Goal: Task Accomplishment & Management: Manage account settings

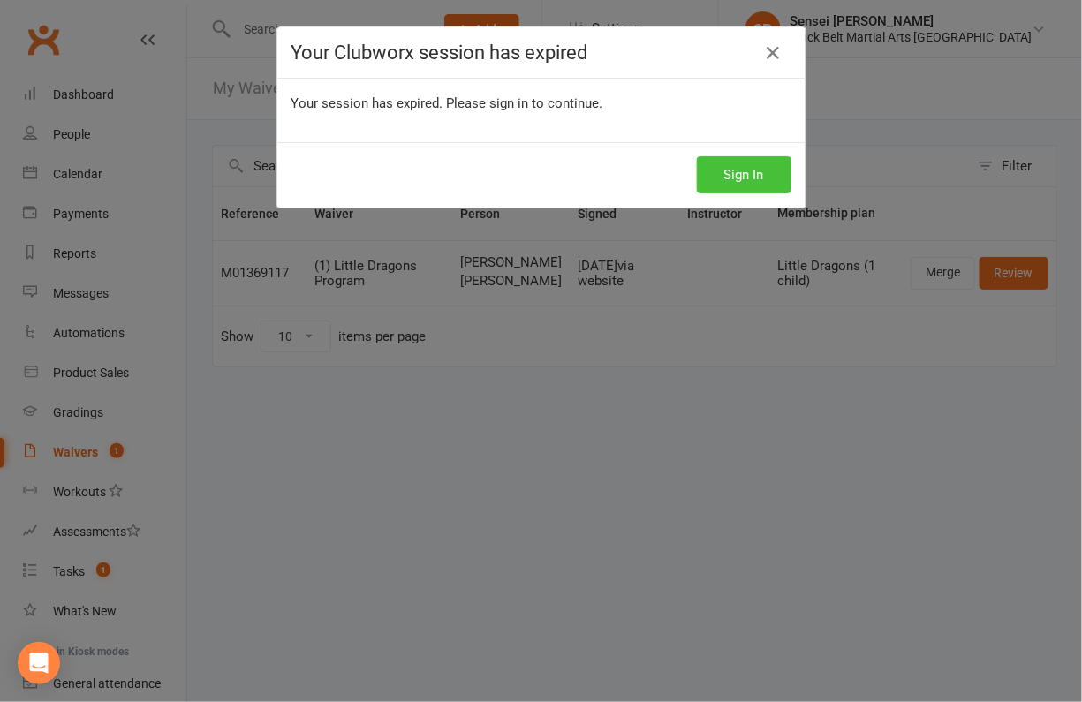
click at [732, 173] on button "Sign In" at bounding box center [744, 174] width 94 height 37
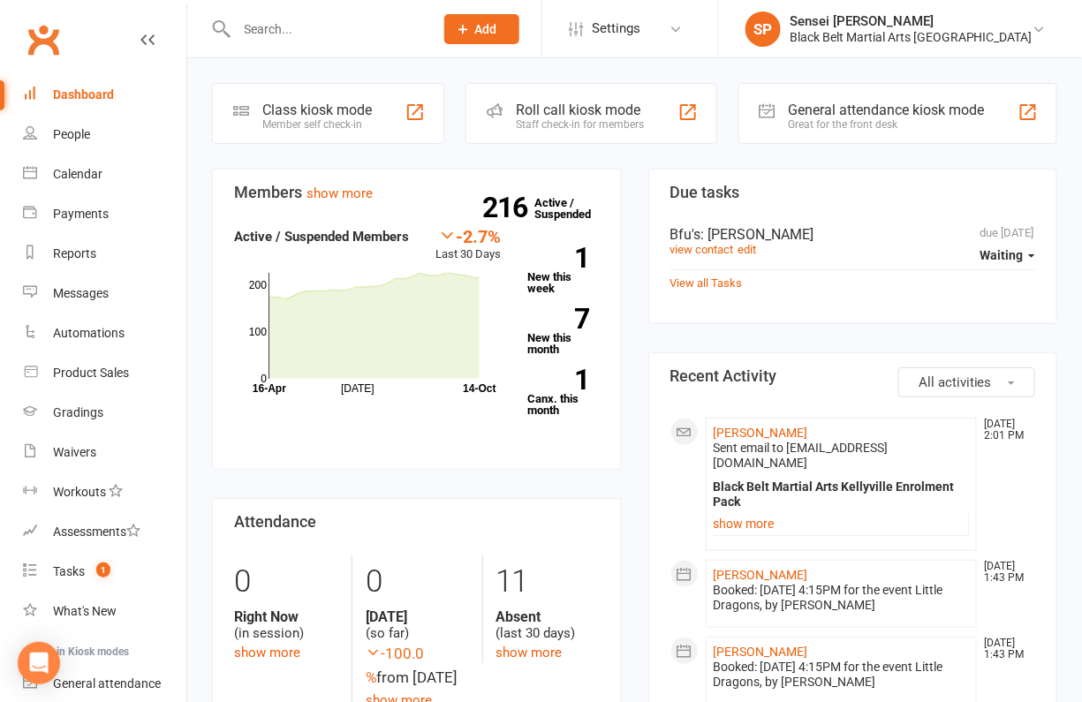
click at [516, 646] on link "show more" at bounding box center [529, 653] width 66 height 16
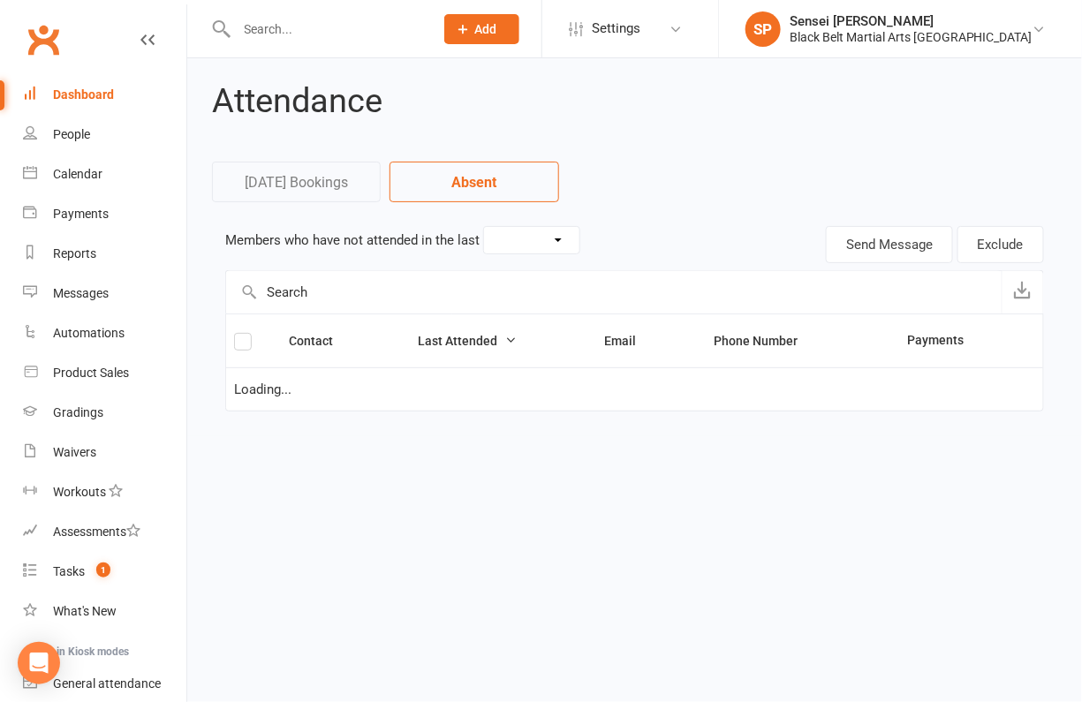
select select "30"
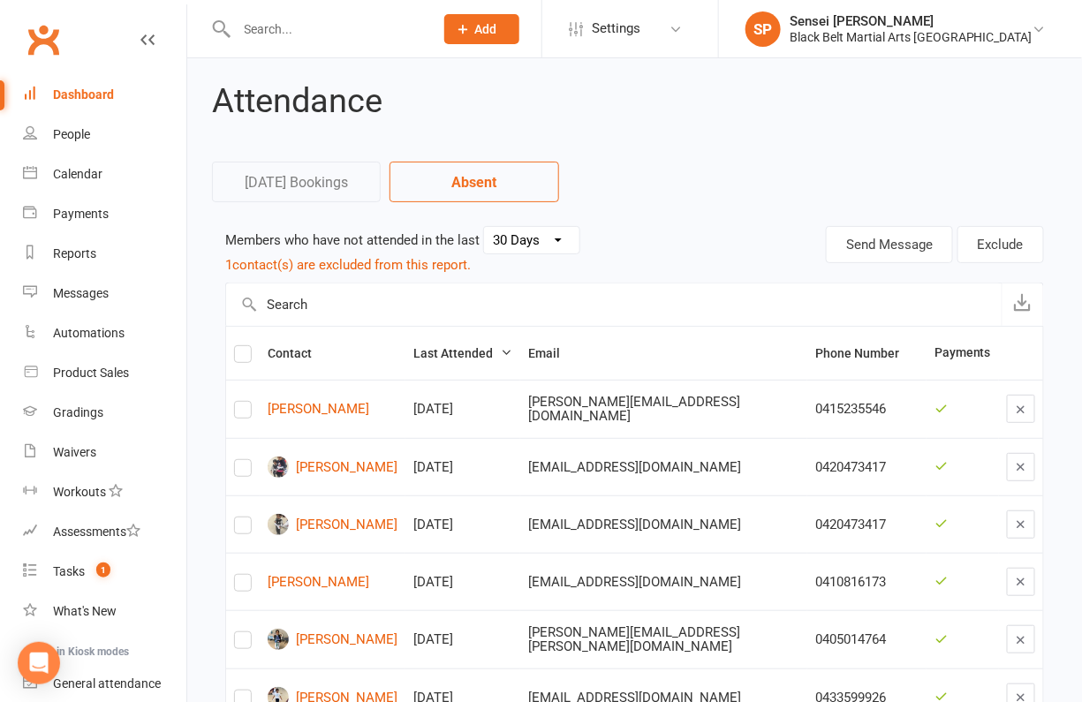
click at [89, 88] on div "Dashboard" at bounding box center [83, 94] width 61 height 14
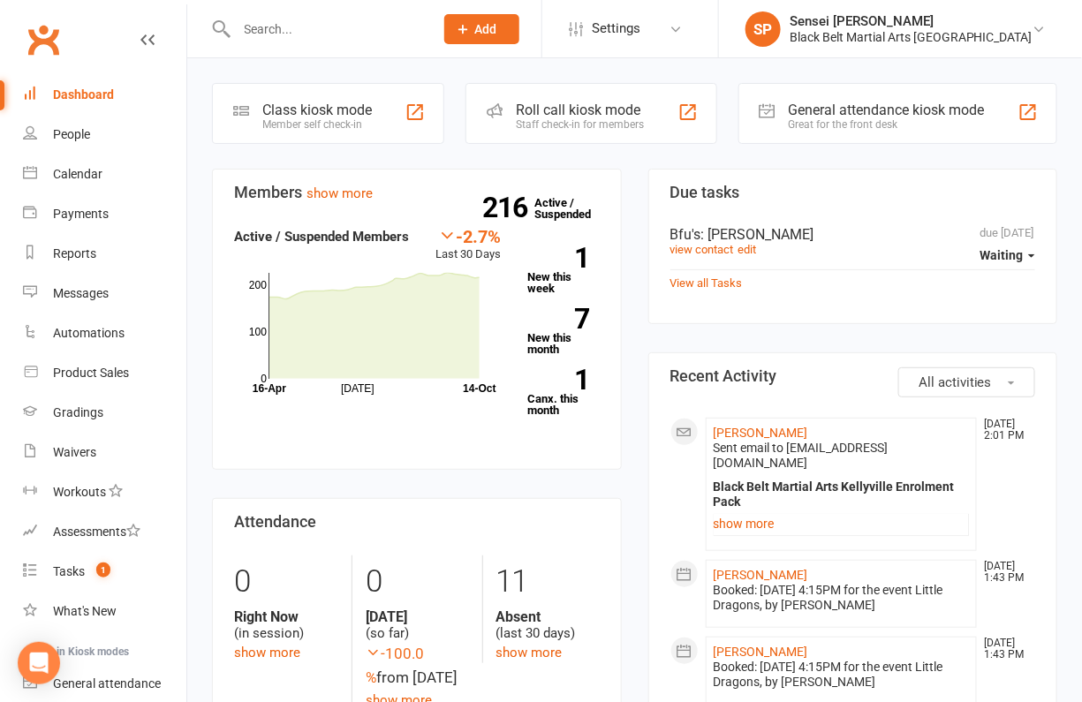
click at [79, 292] on div "Messages" at bounding box center [81, 293] width 56 height 14
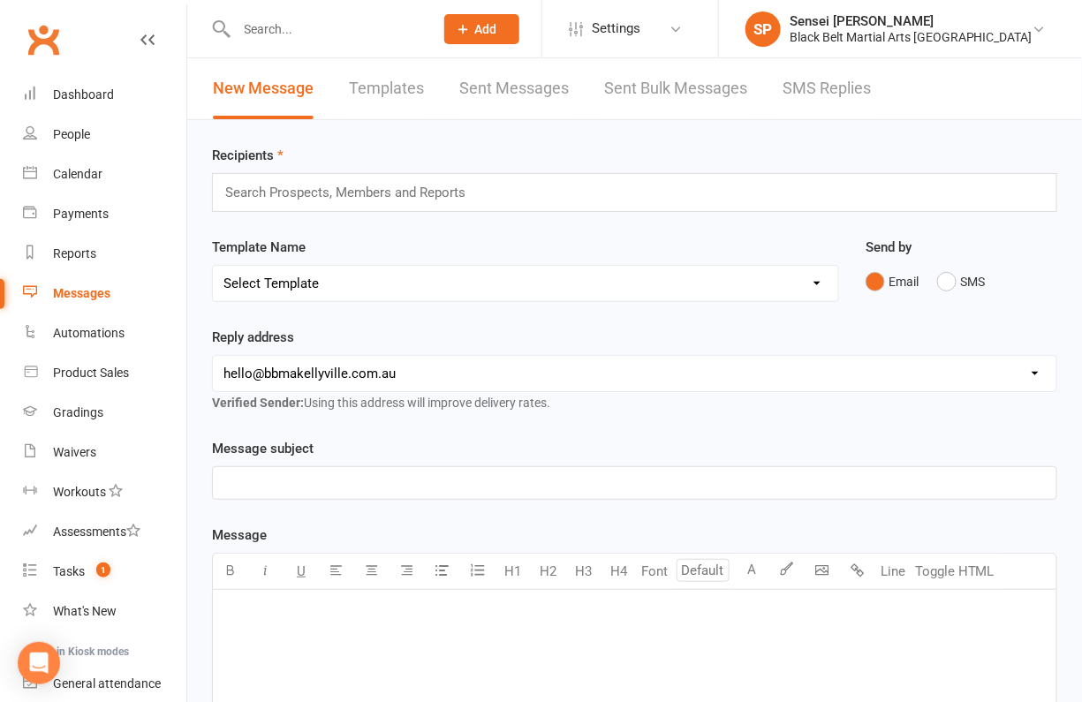
click at [812, 87] on link "SMS Replies" at bounding box center [826, 88] width 88 height 61
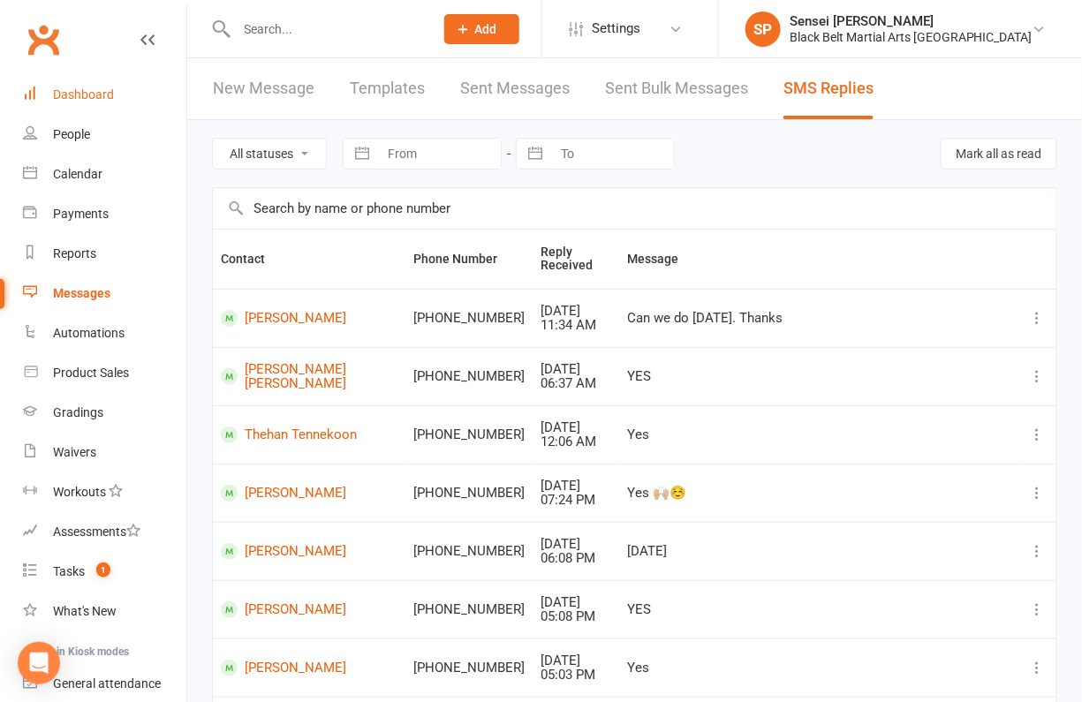
click at [93, 90] on div "Dashboard" at bounding box center [83, 94] width 61 height 14
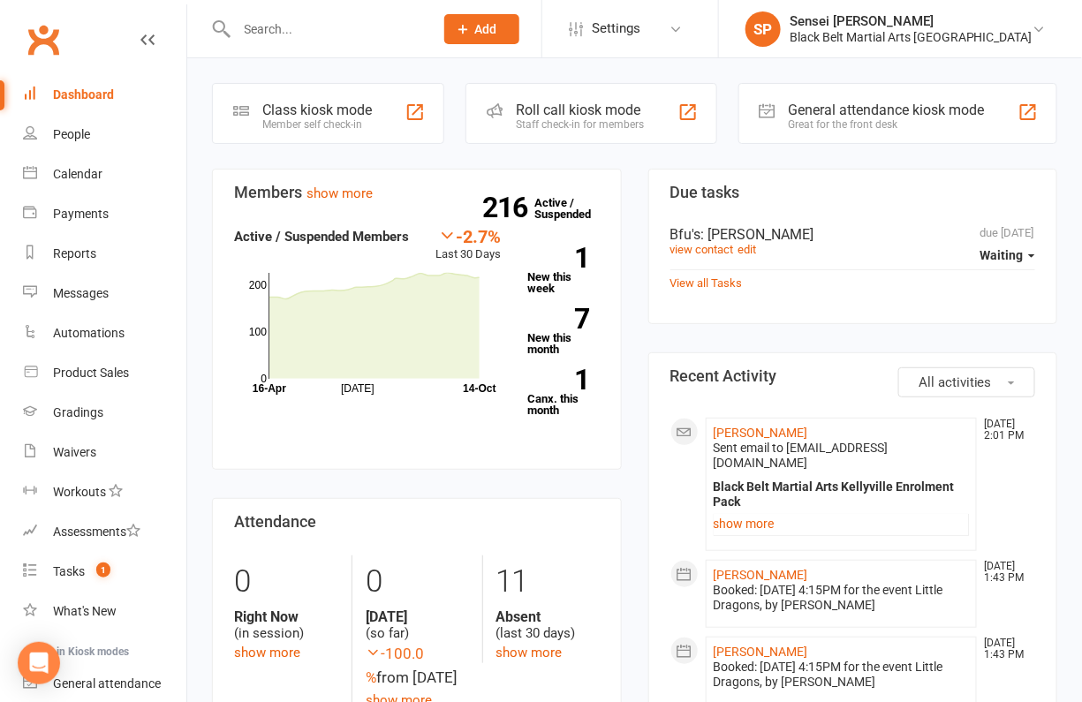
click at [263, 22] on input "text" at bounding box center [326, 29] width 191 height 25
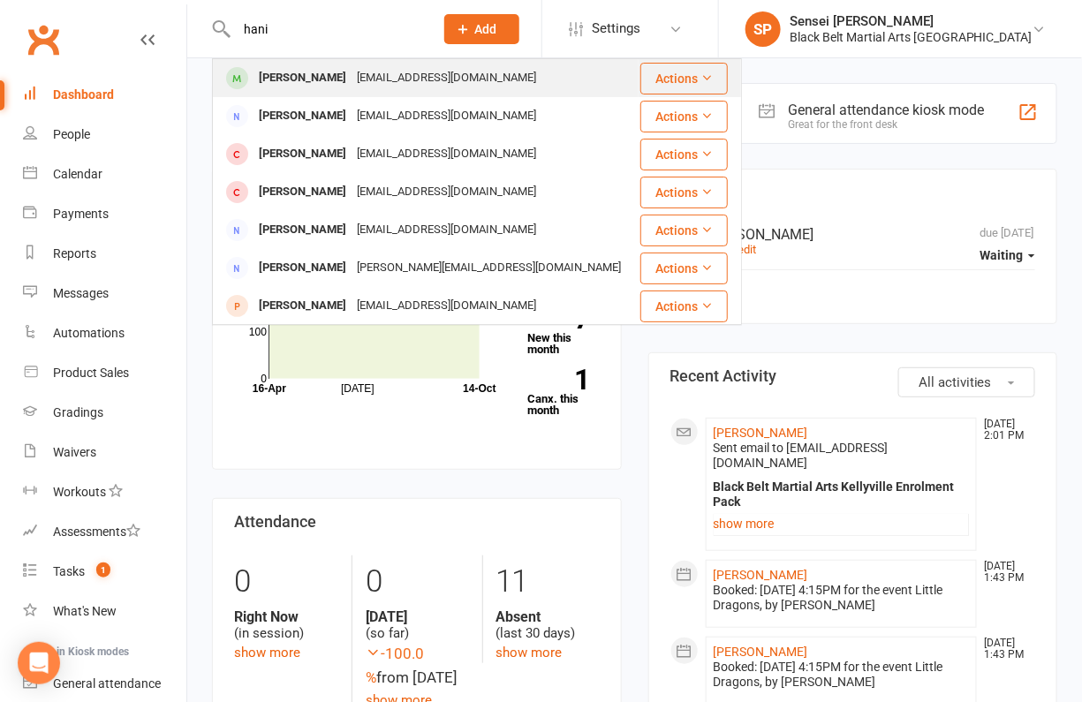
type input "hani"
click at [271, 76] on div "Hani Al-Alawneh" at bounding box center [302, 78] width 98 height 26
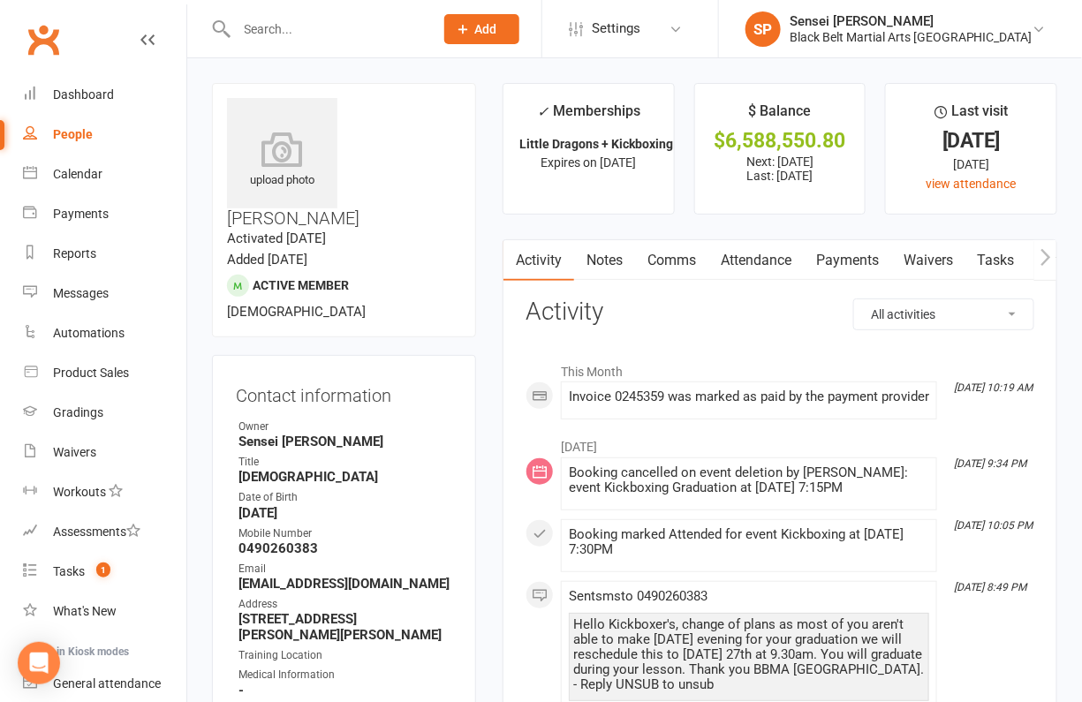
click at [848, 260] on link "Payments" at bounding box center [847, 260] width 87 height 41
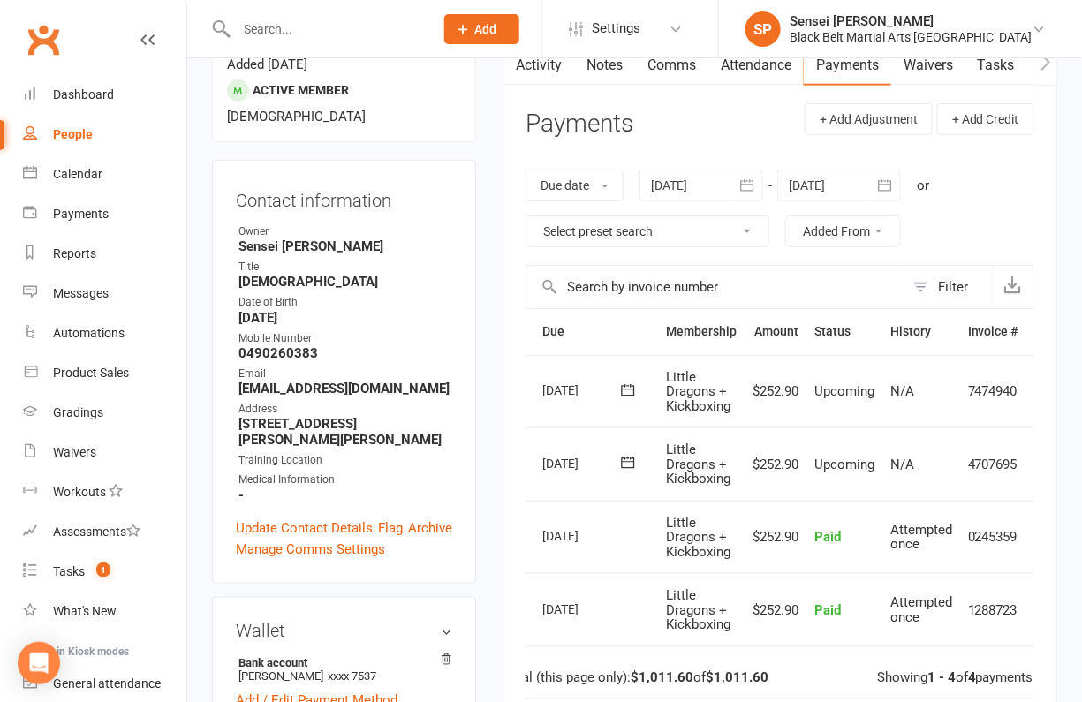
scroll to position [0, 63]
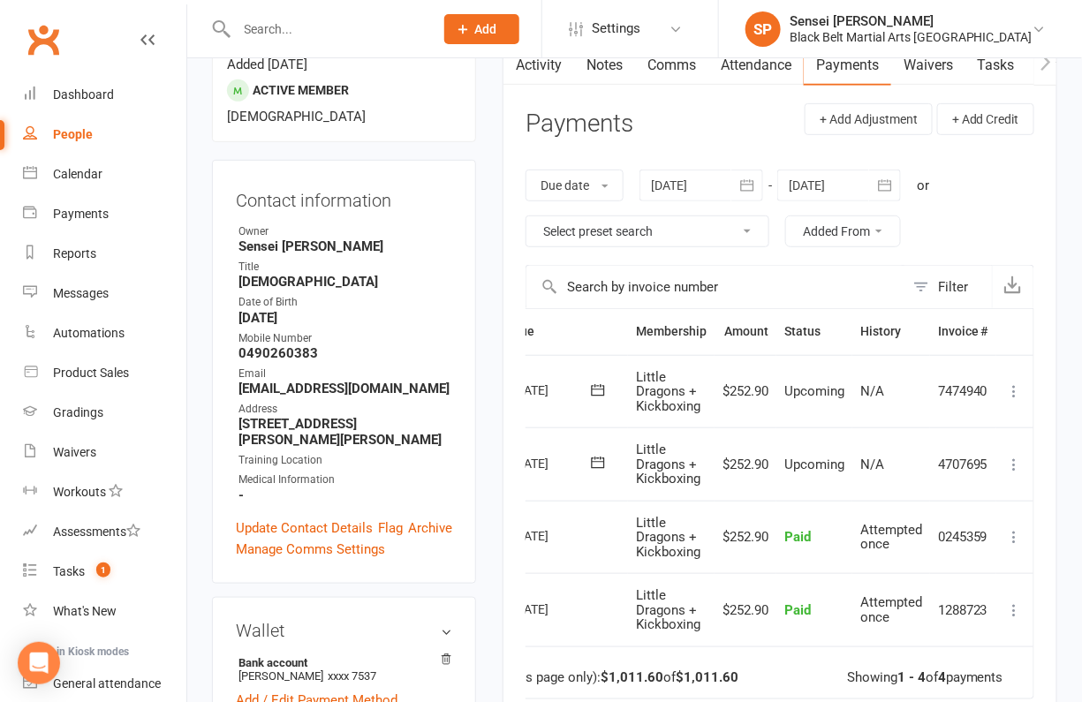
click at [1012, 449] on td "Mark as Paid (Cash) Mark as Paid (POS) Mark as Paid (Other) Skip Change amount …" at bounding box center [1014, 463] width 37 height 73
click at [1014, 461] on icon at bounding box center [1015, 465] width 18 height 18
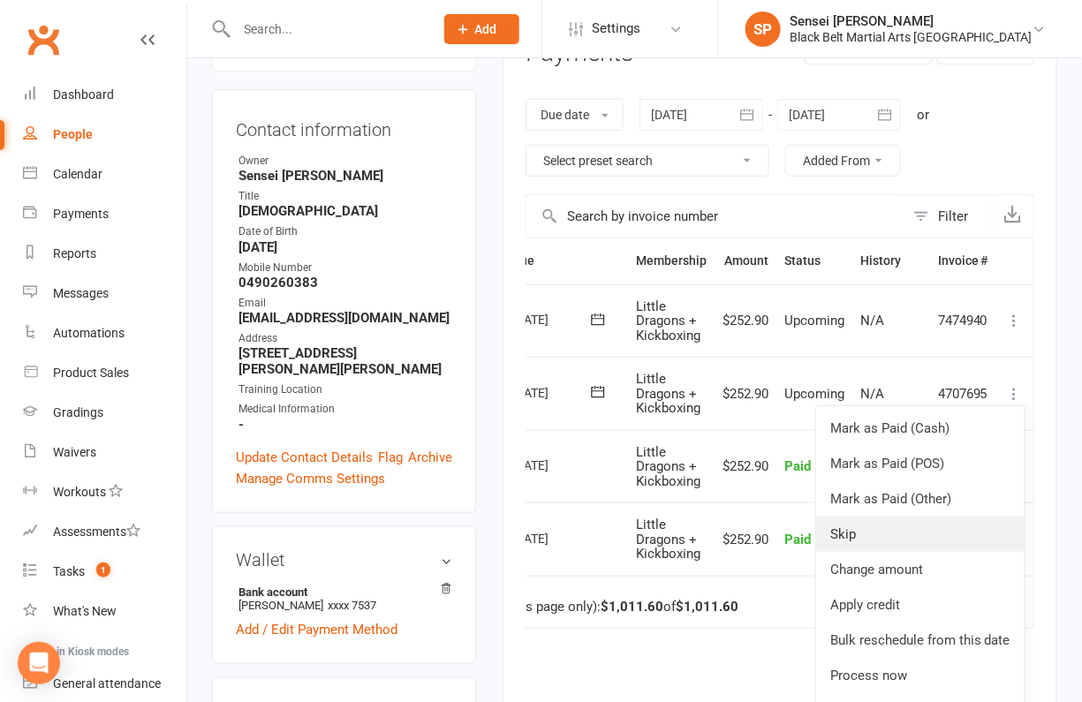
scroll to position [269, 0]
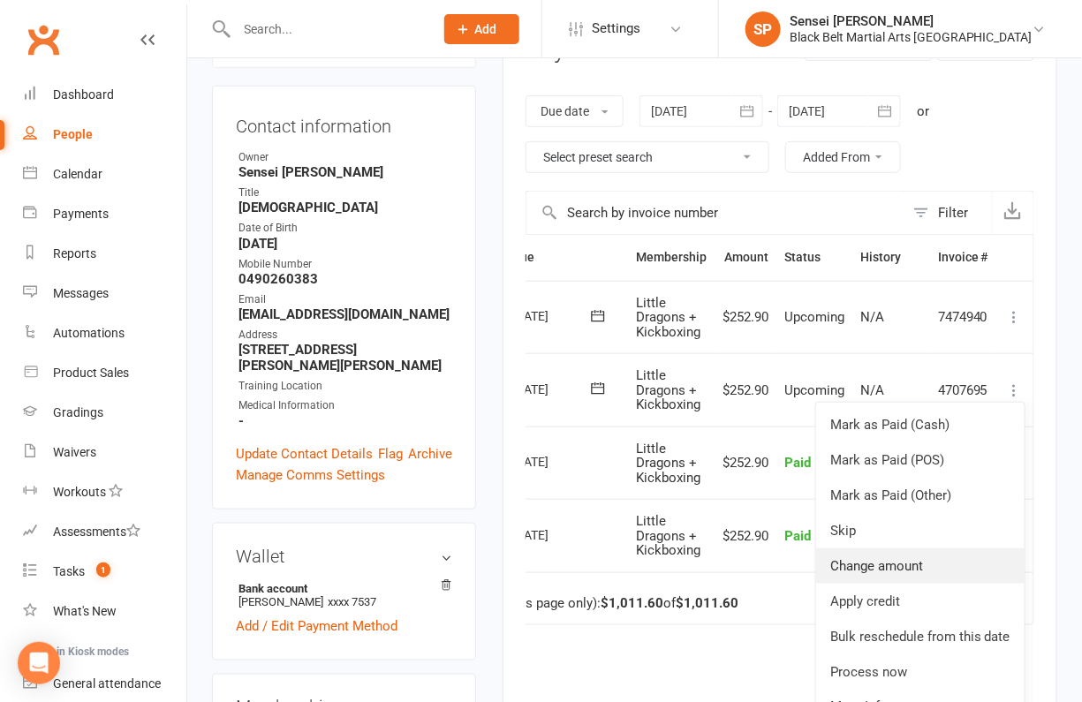
click at [926, 560] on link "Change amount" at bounding box center [920, 565] width 208 height 35
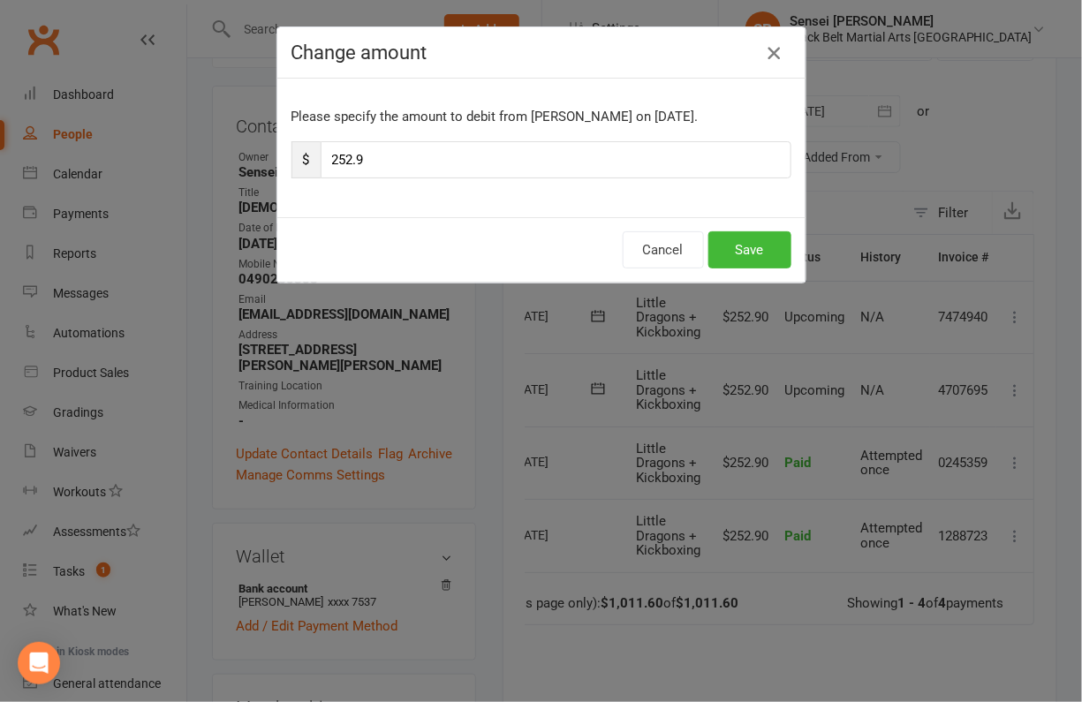
click at [771, 48] on icon "button" at bounding box center [773, 52] width 21 height 21
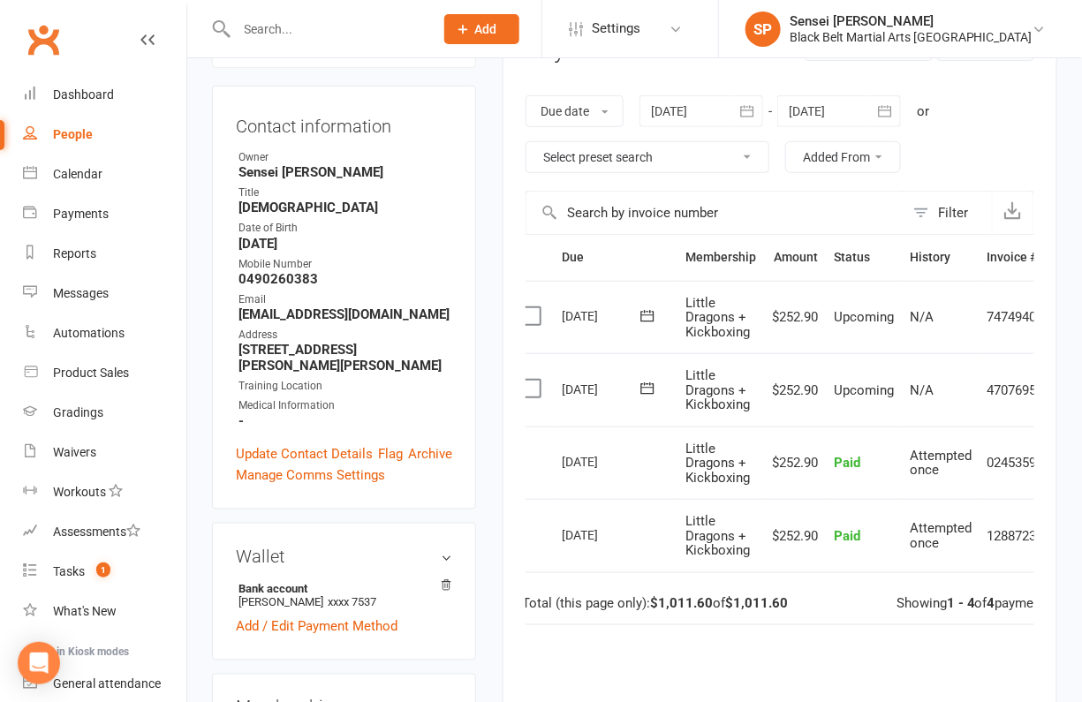
scroll to position [0, 11]
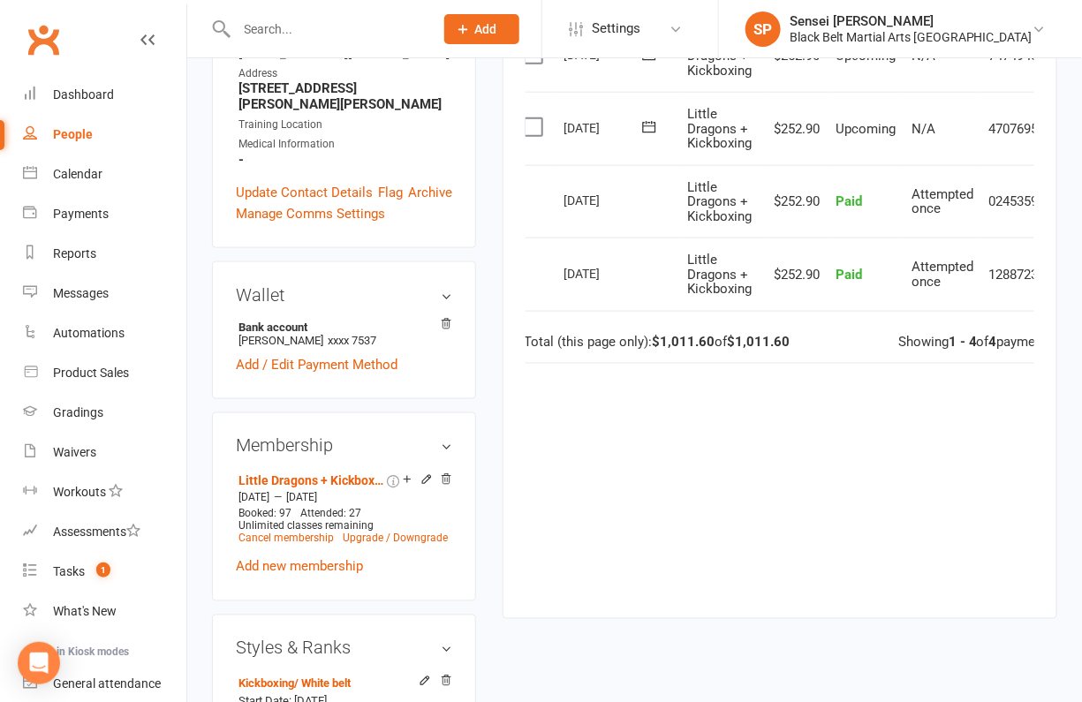
scroll to position [557, 0]
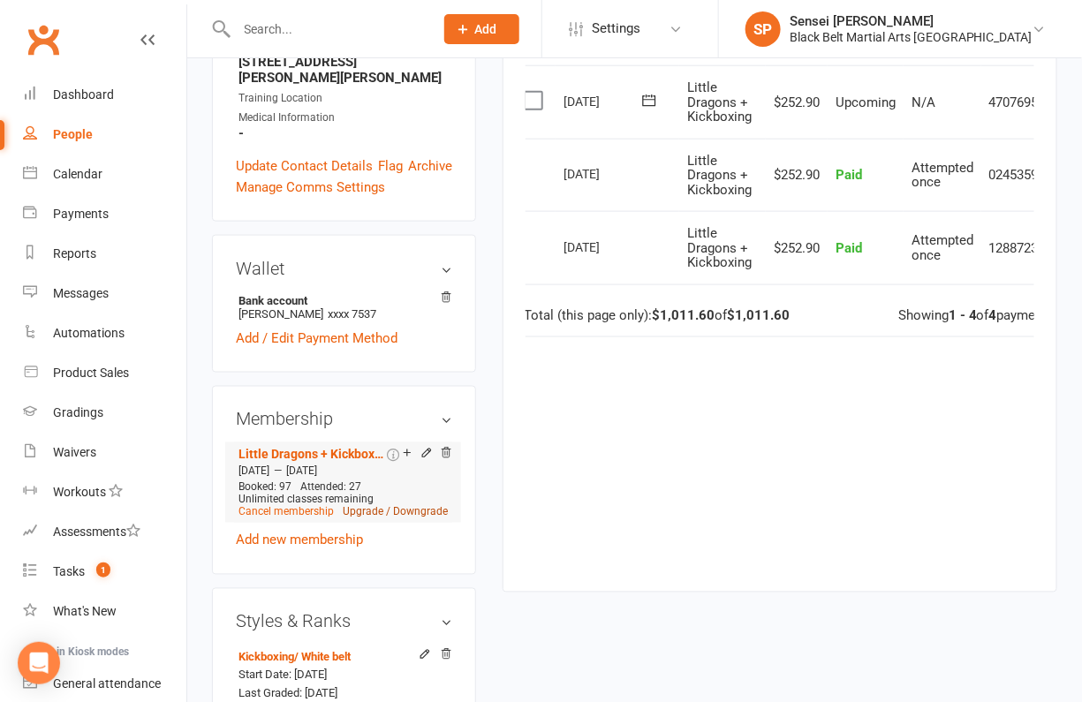
click at [410, 506] on link "Upgrade / Downgrade" at bounding box center [395, 512] width 105 height 12
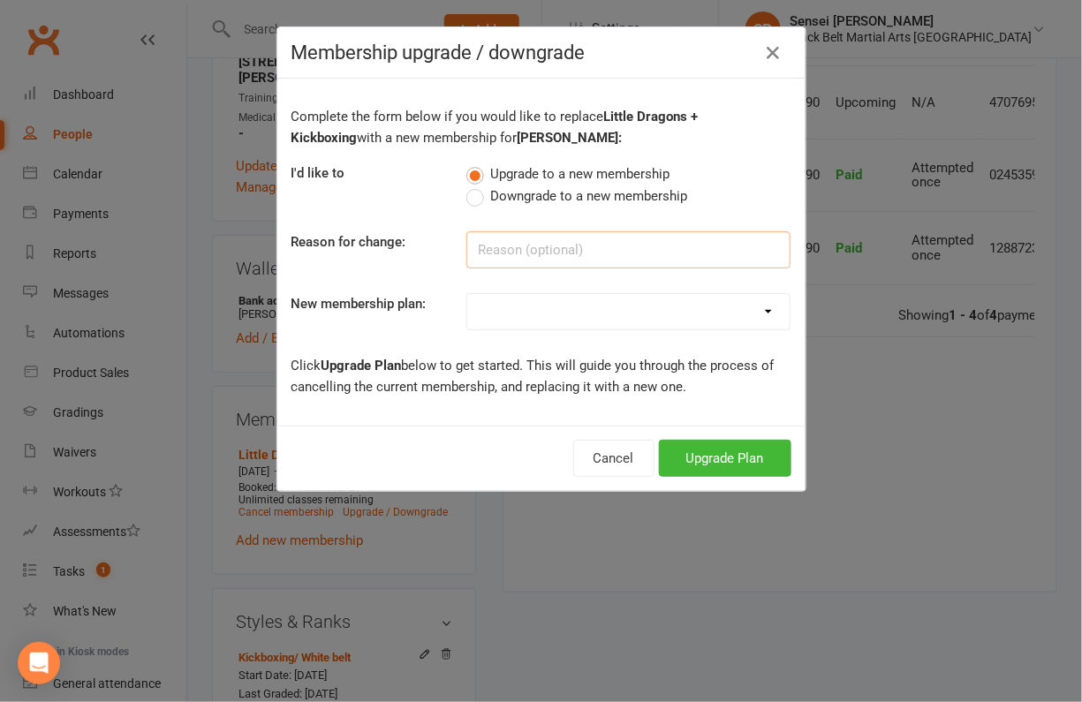
click at [530, 247] on input at bounding box center [628, 249] width 324 height 37
type input "f"
type input "financial"
click at [616, 318] on select "Little Dragons (1 child) Little Dragons (2 children) Little Dragons (3 children…" at bounding box center [628, 311] width 322 height 35
select select "18"
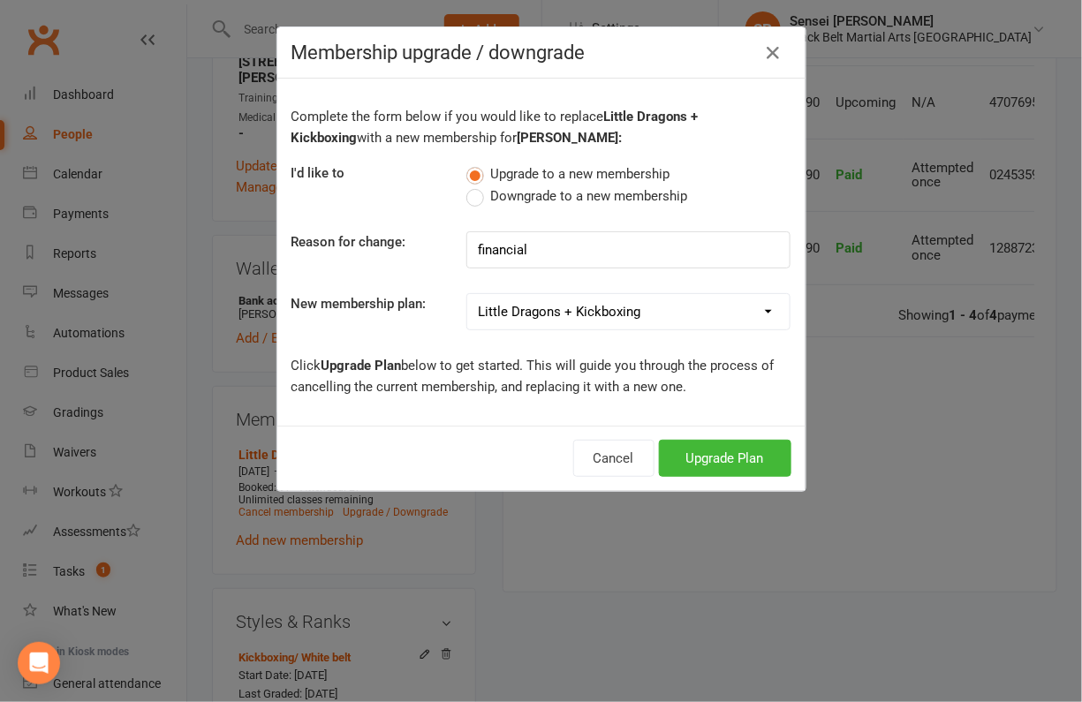
click at [467, 294] on select "Little Dragons (1 child) Little Dragons (2 children) Little Dragons (3 children…" at bounding box center [628, 311] width 322 height 35
click at [481, 200] on label "Downgrade to a new membership" at bounding box center [576, 195] width 221 height 21
click at [478, 185] on input "Downgrade to a new membership" at bounding box center [471, 185] width 11 height 0
click at [713, 449] on button "Downgrade Plan" at bounding box center [716, 458] width 150 height 37
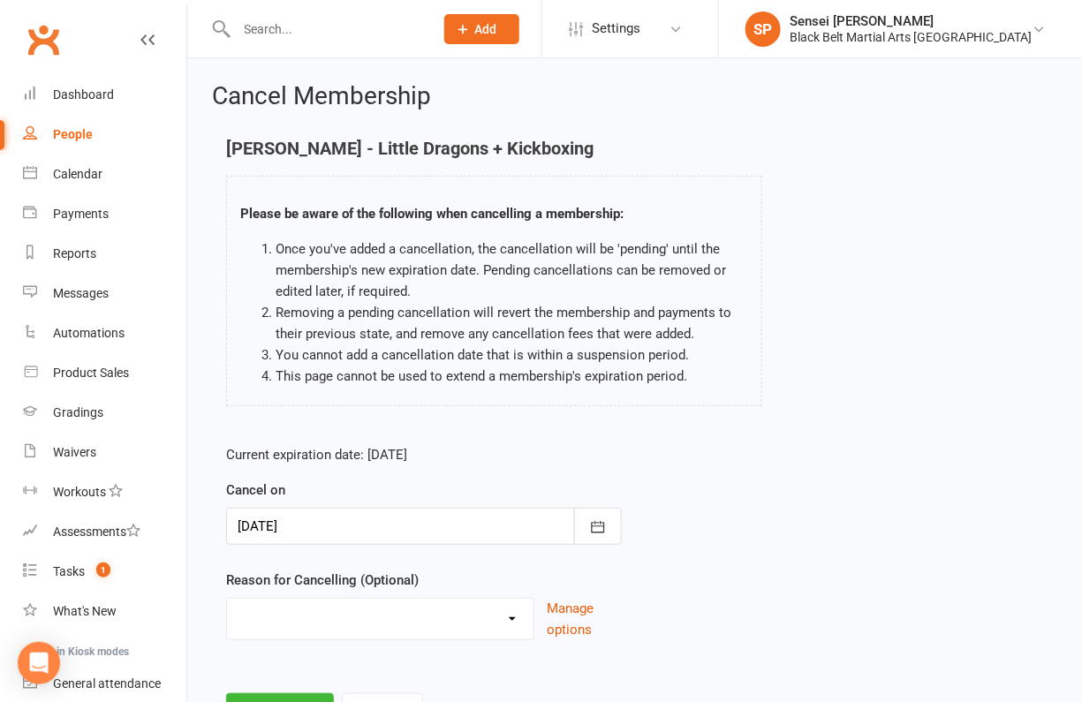
scroll to position [60, 0]
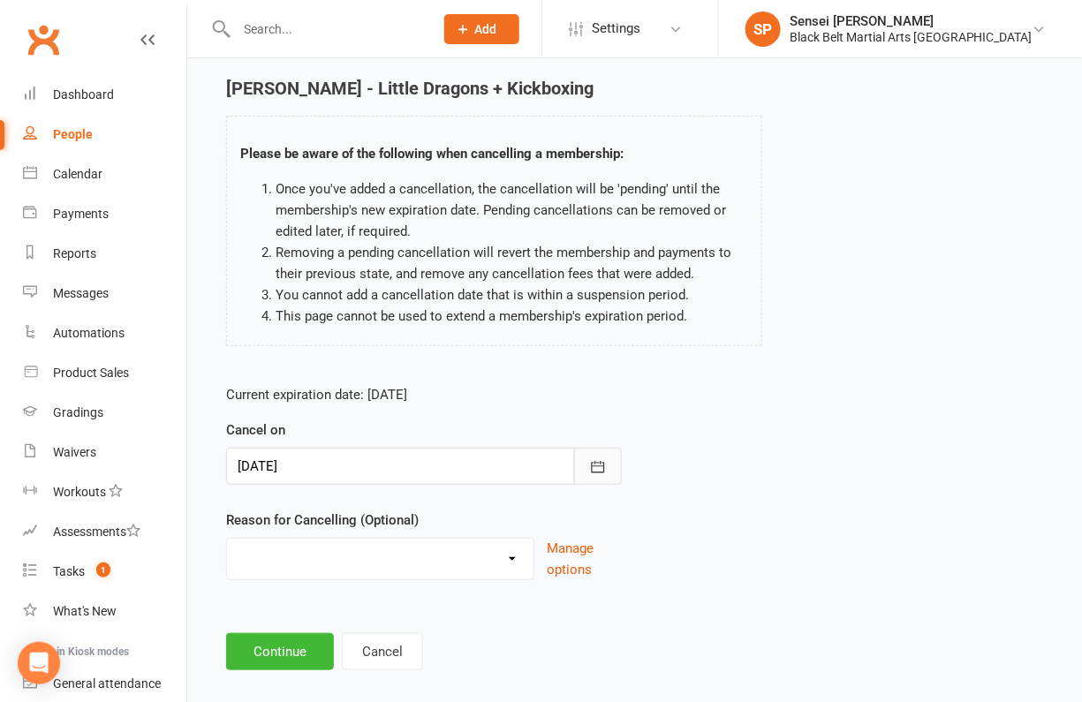
click at [599, 464] on icon "button" at bounding box center [597, 466] width 13 height 11
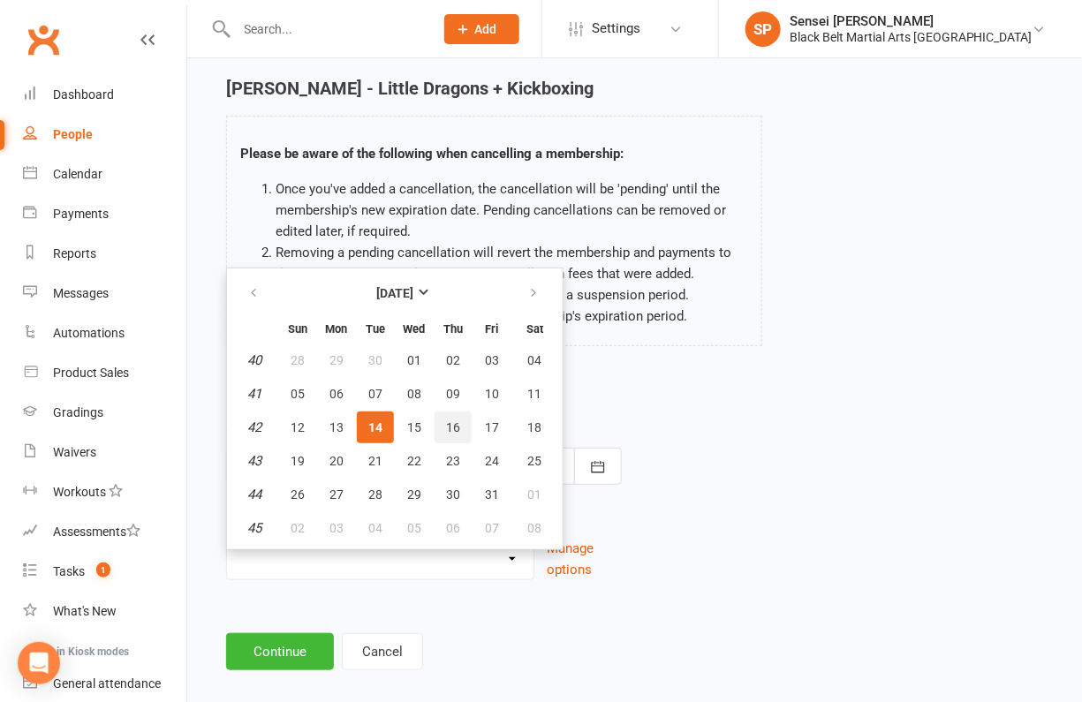
click at [454, 422] on span "16" at bounding box center [453, 427] width 14 height 14
type input "16 Oct 2025"
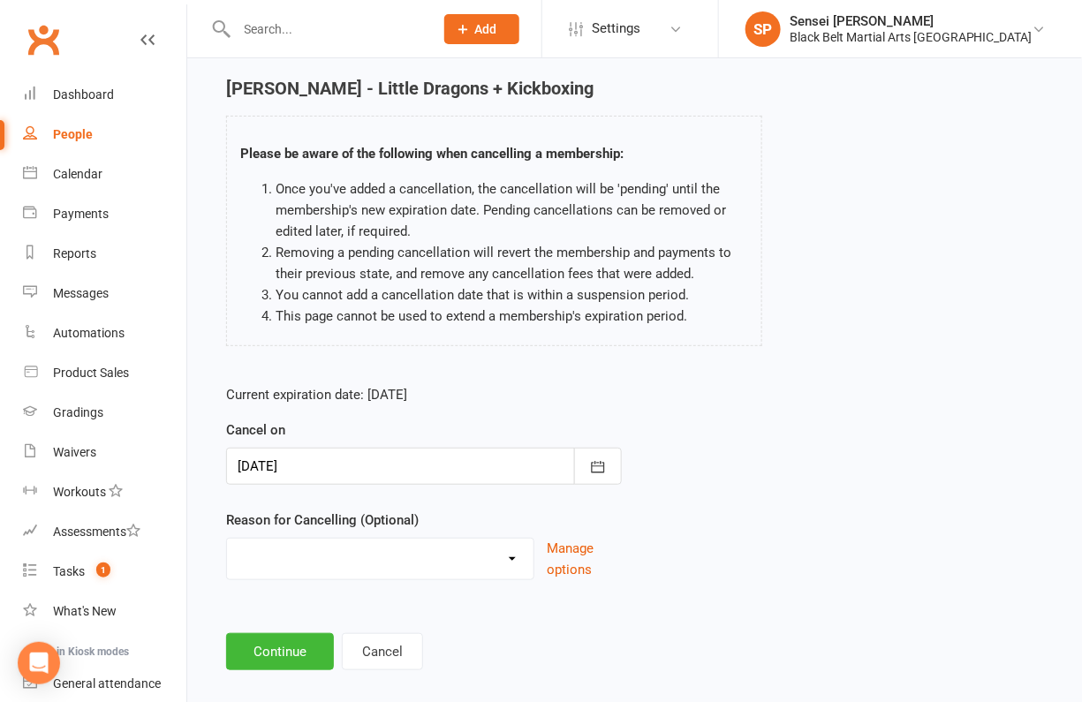
click at [491, 550] on select "Holiday Injury Lost Interest Upgrade Other reason" at bounding box center [380, 556] width 306 height 35
select select "4"
click at [227, 539] on select "Holiday Injury Lost Interest Upgrade Other reason" at bounding box center [380, 556] width 306 height 35
click at [404, 660] on input at bounding box center [424, 651] width 396 height 37
type input "Downgrade"
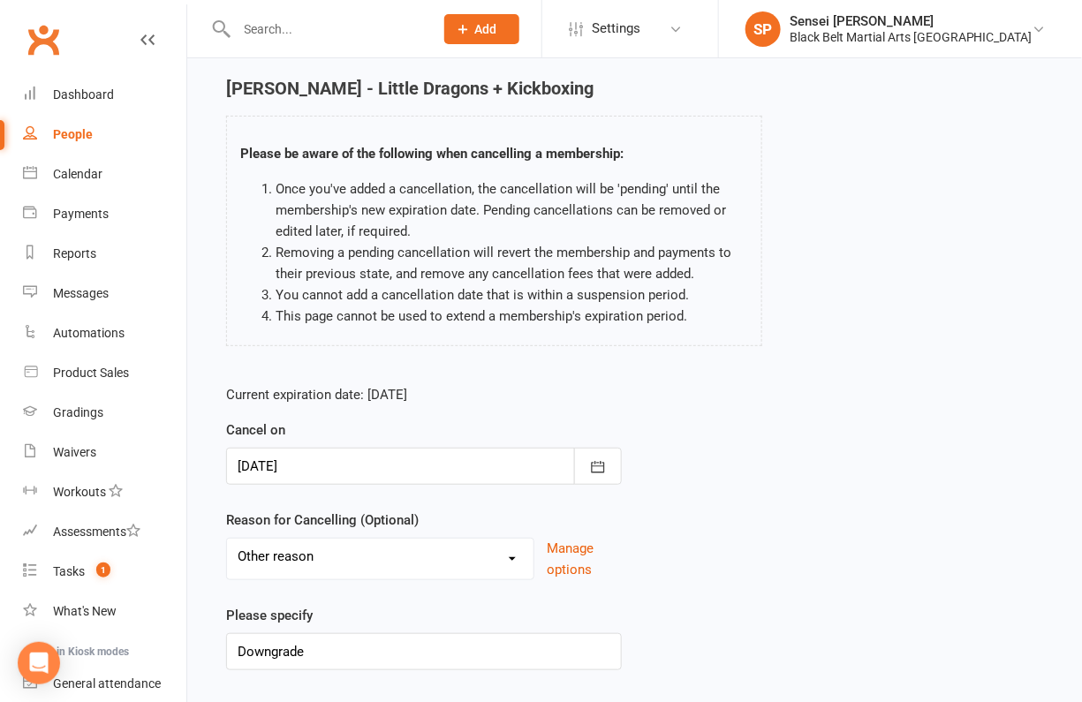
click at [767, 602] on div "Current expiration date: May 14 3024 Cancel on 16 Oct 2025 October 2025 Sun Mon…" at bounding box center [634, 533] width 843 height 324
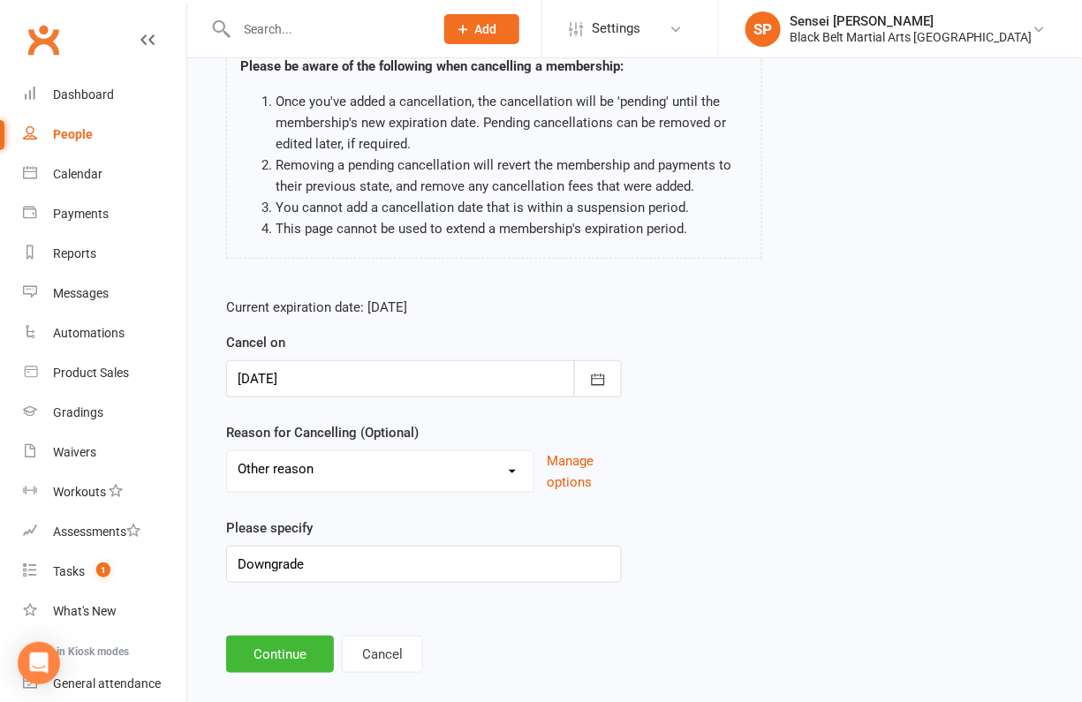
scroll to position [168, 0]
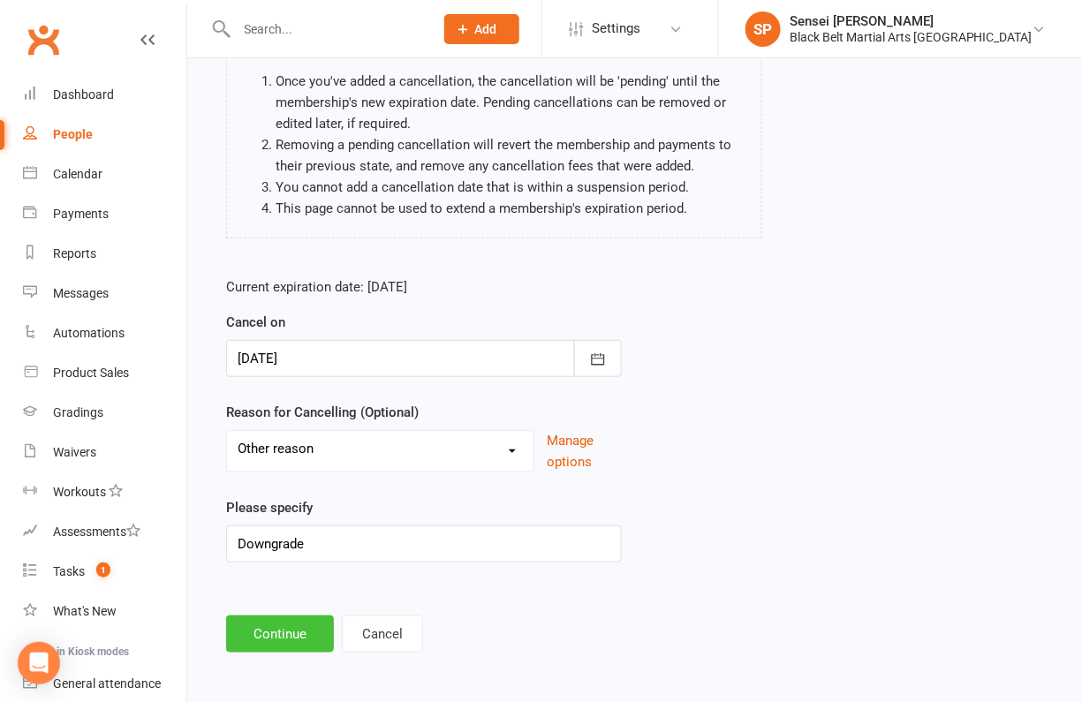
click at [292, 631] on button "Continue" at bounding box center [280, 634] width 108 height 37
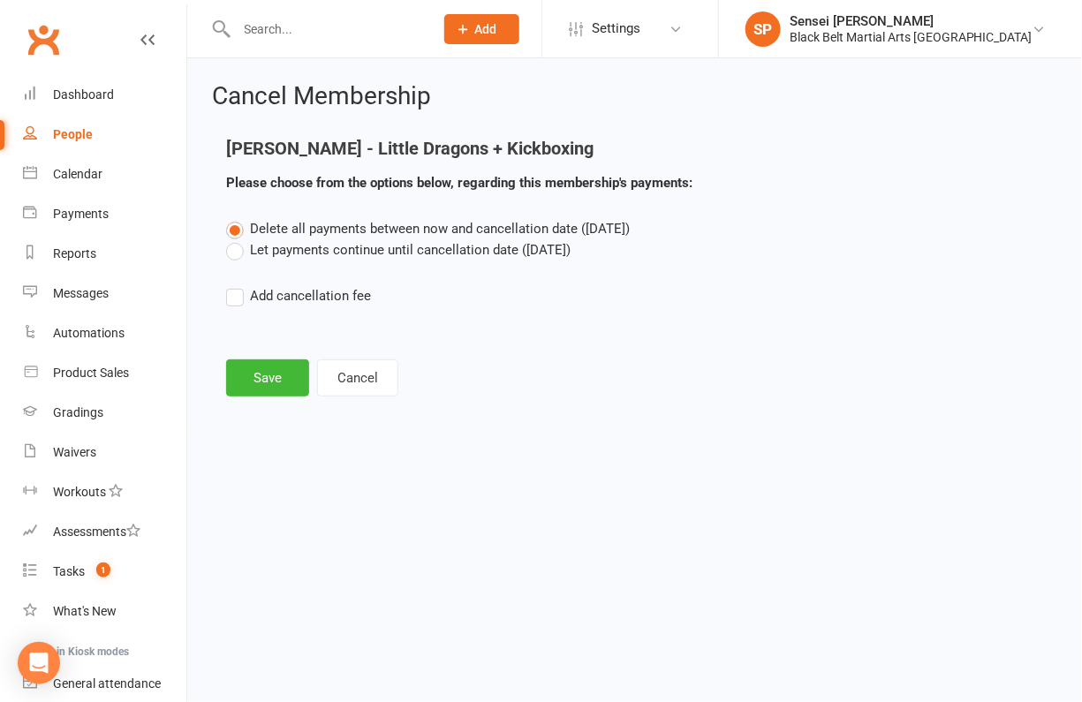
click at [436, 246] on label "Let payments continue until cancellation date (Oct 16, 2025)" at bounding box center [398, 249] width 344 height 21
click at [238, 239] on input "Let payments continue until cancellation date (Oct 16, 2025)" at bounding box center [231, 239] width 11 height 0
click at [267, 374] on button "Save" at bounding box center [267, 377] width 83 height 37
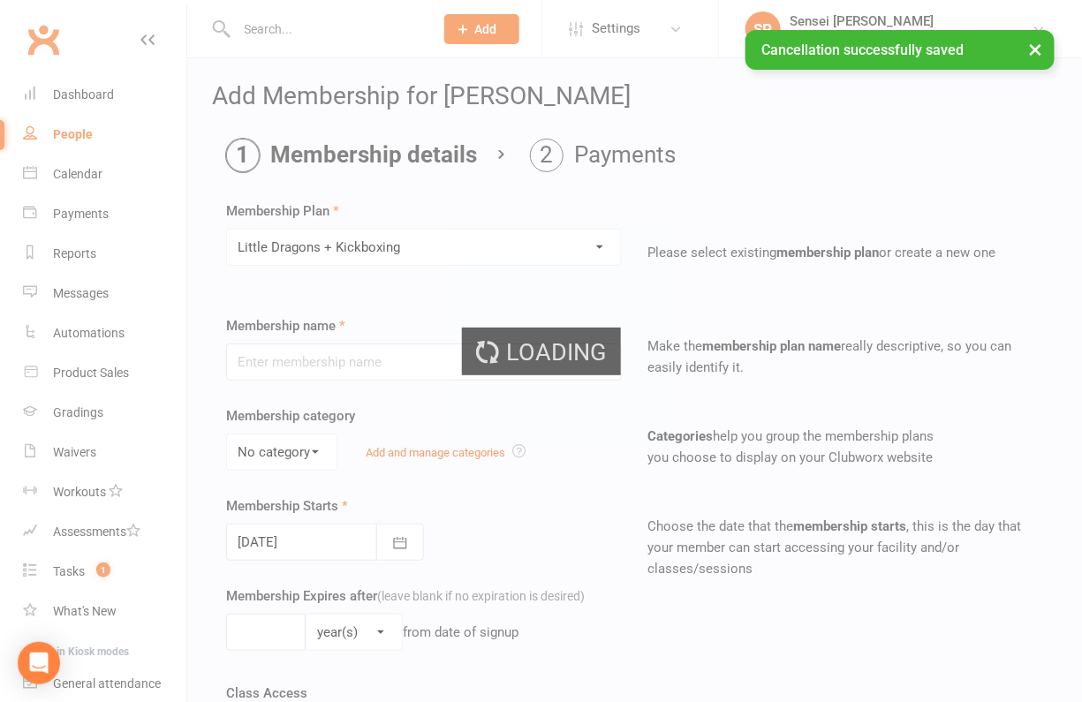
type input "Little Dragons + Kickboxing"
select select "0"
type input "999"
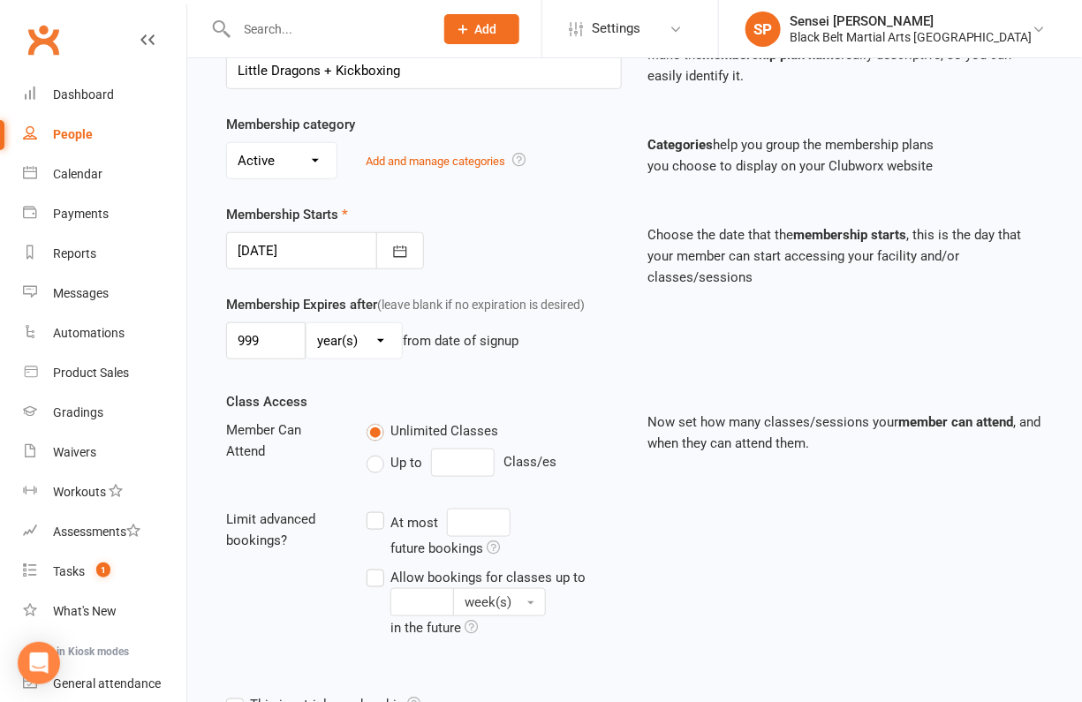
scroll to position [512, 0]
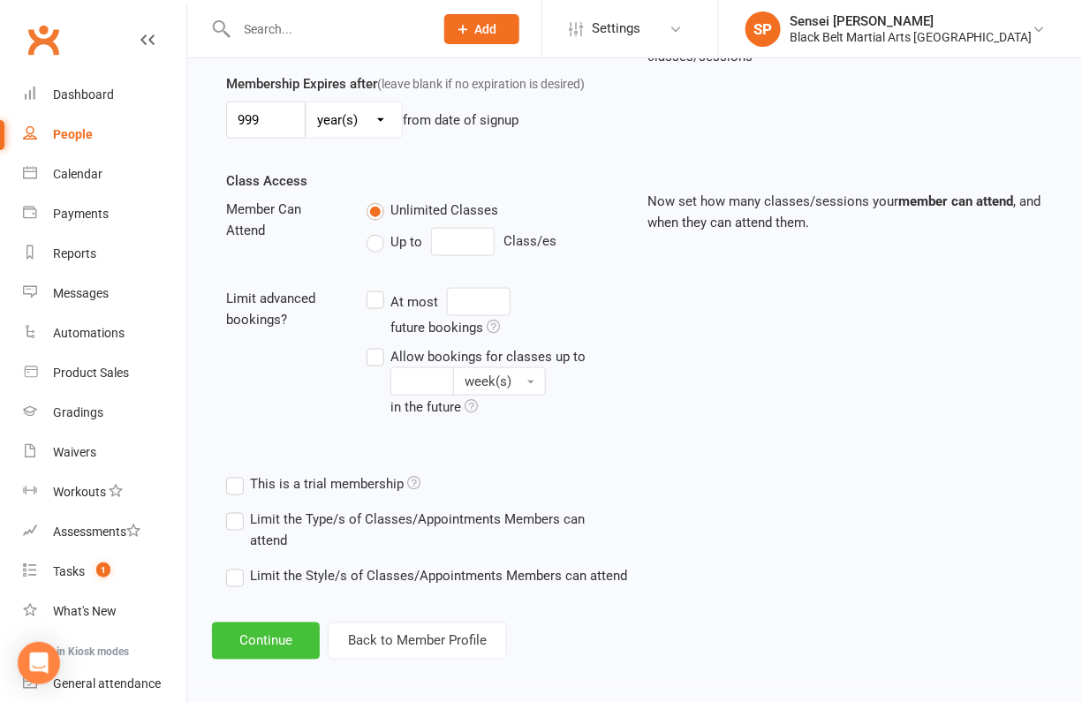
click at [244, 628] on button "Continue" at bounding box center [266, 641] width 108 height 37
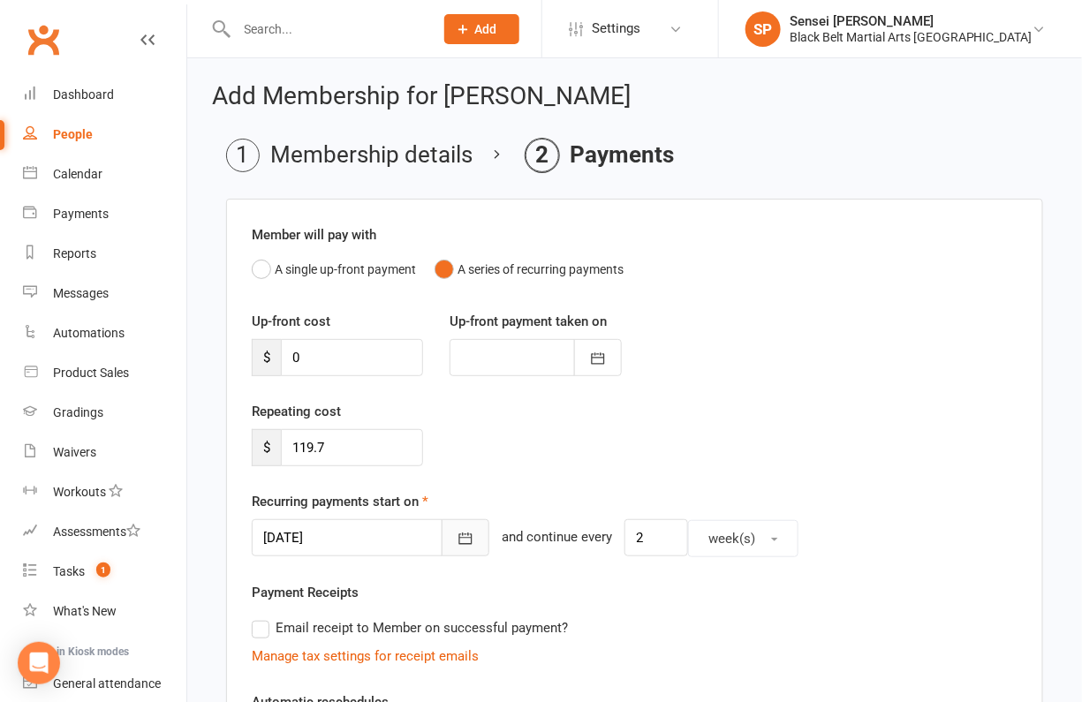
click at [459, 533] on icon "button" at bounding box center [465, 538] width 13 height 11
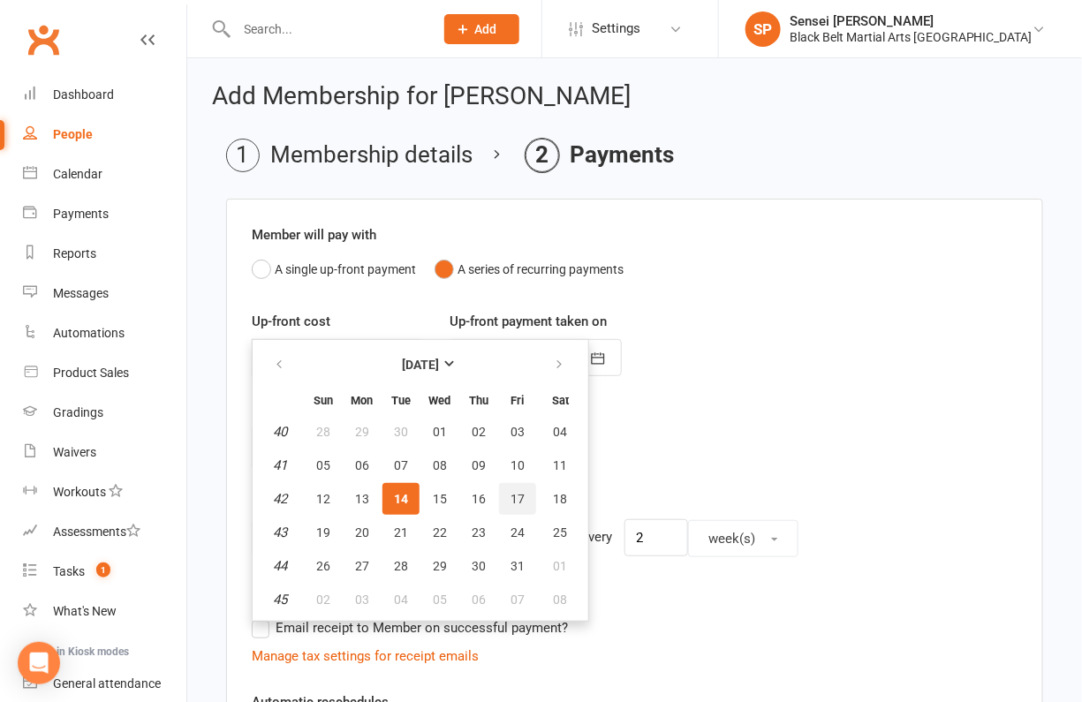
click at [510, 493] on span "17" at bounding box center [517, 499] width 14 height 14
type input "17 Oct 2025"
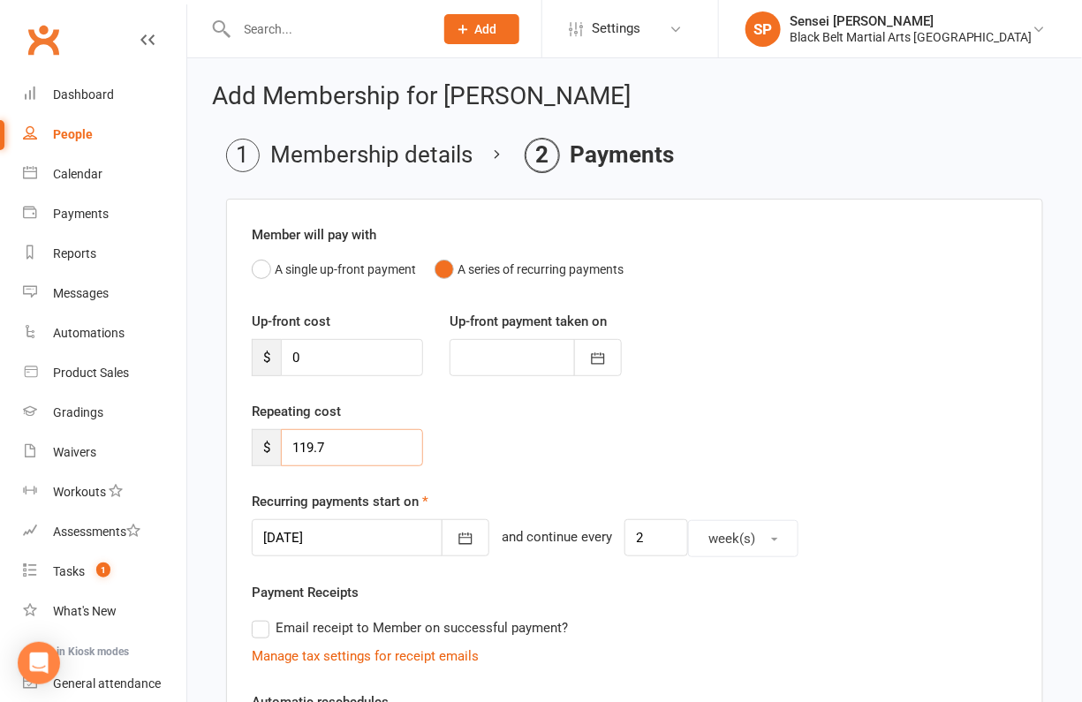
click at [355, 440] on input "119.7" at bounding box center [352, 447] width 142 height 37
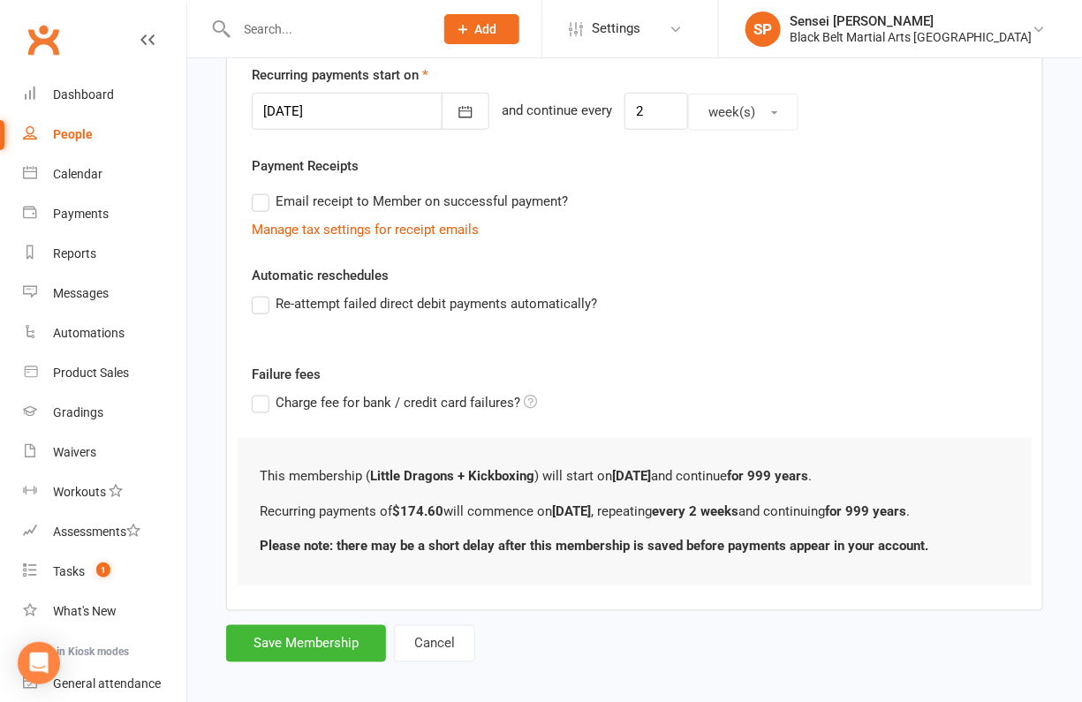
scroll to position [435, 0]
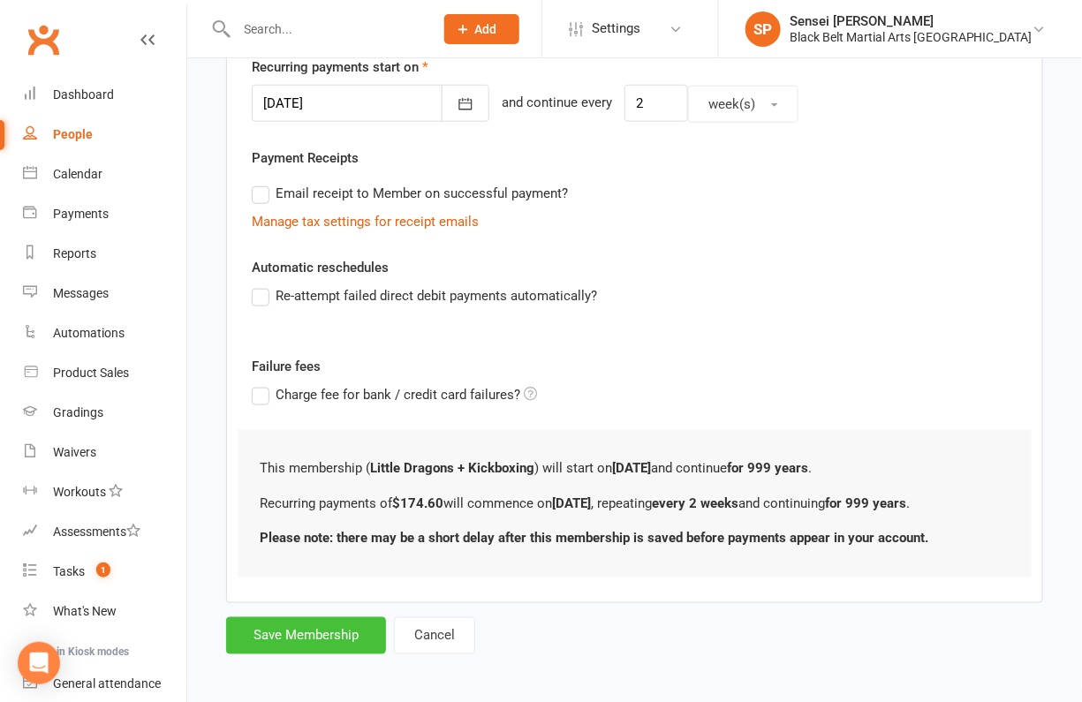
type input "174.60"
click at [283, 628] on button "Save Membership" at bounding box center [306, 635] width 160 height 37
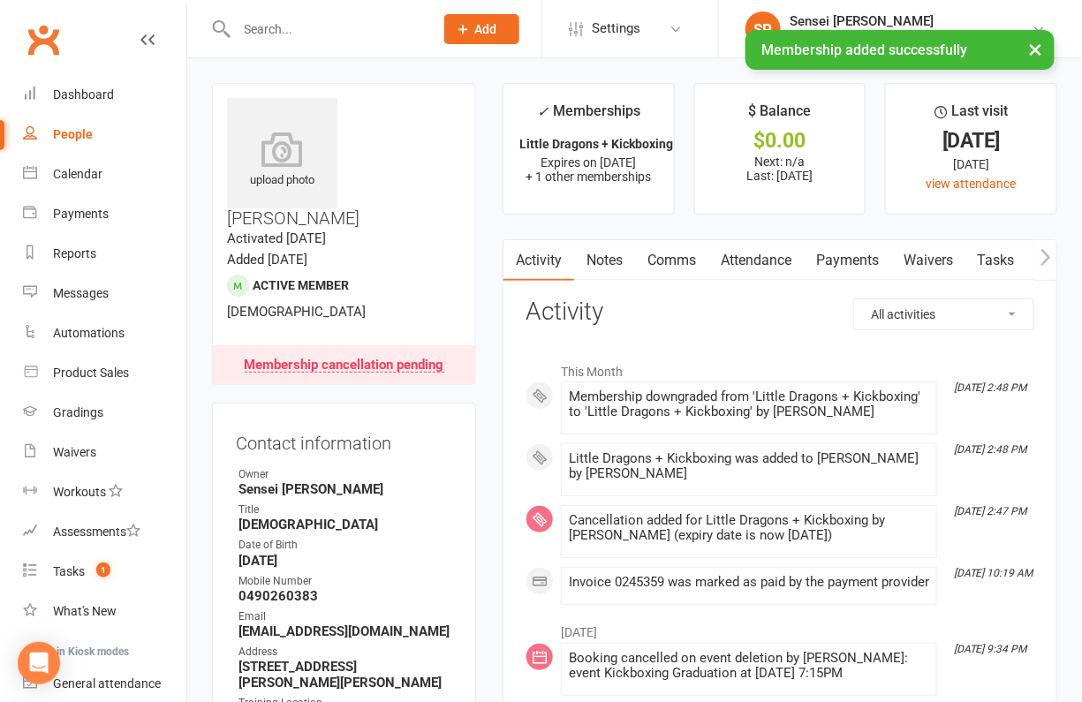
click at [843, 258] on link "Payments" at bounding box center [847, 260] width 87 height 41
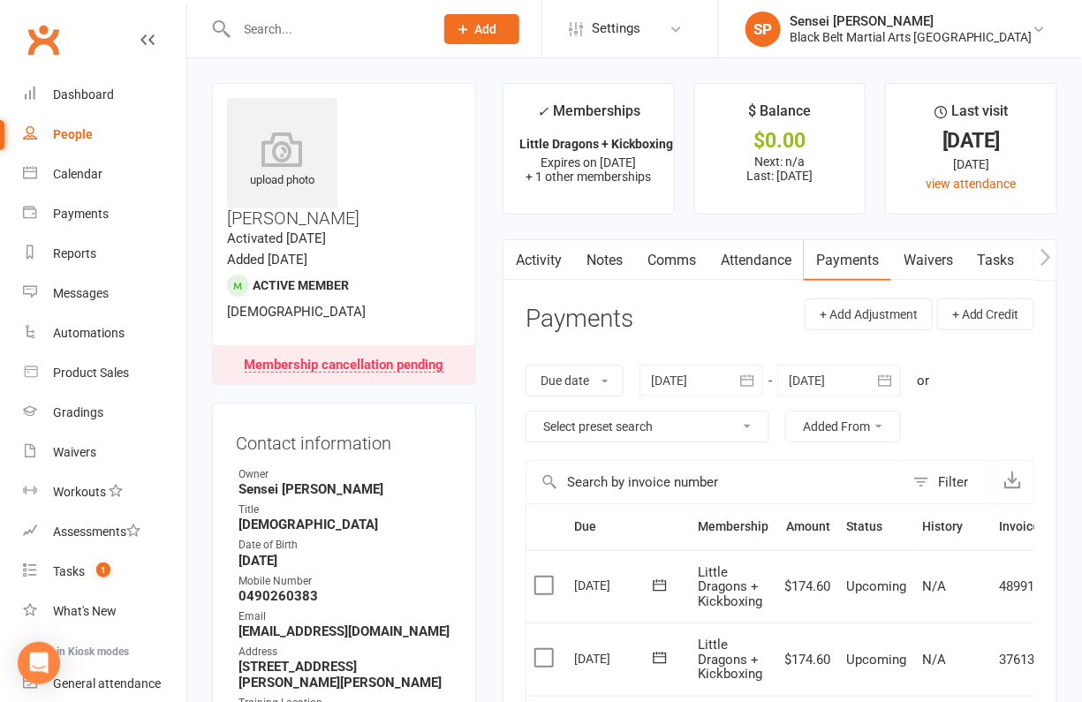
click at [99, 87] on div "Dashboard" at bounding box center [83, 94] width 61 height 14
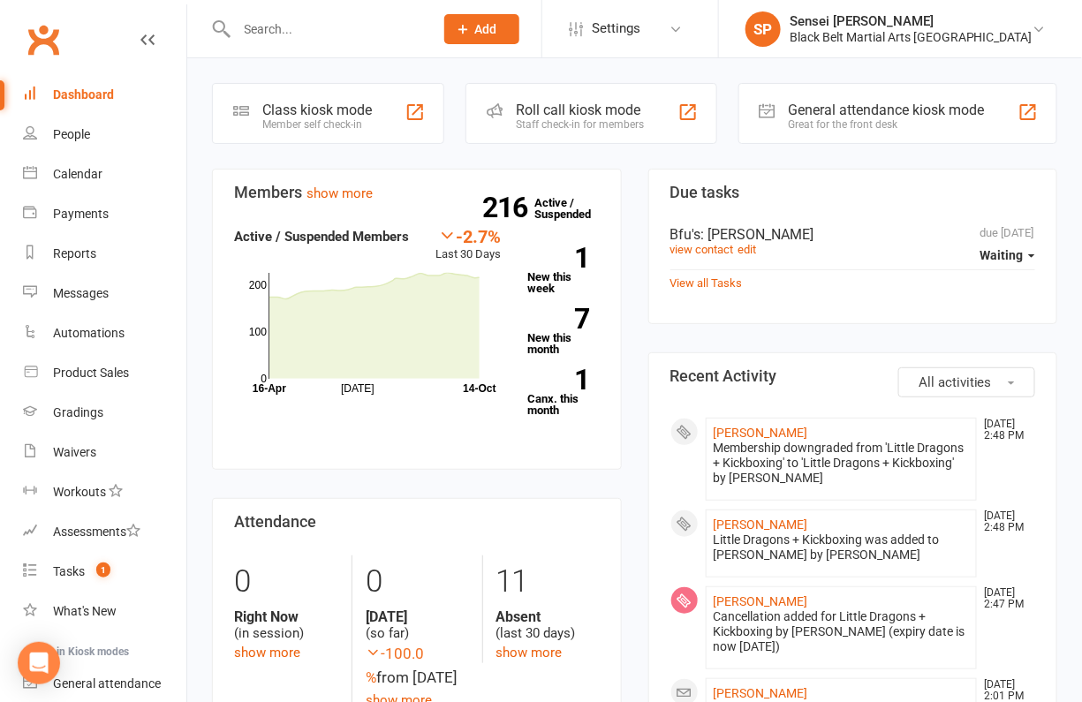
click at [914, 20] on div "Sensei [PERSON_NAME]" at bounding box center [911, 21] width 243 height 16
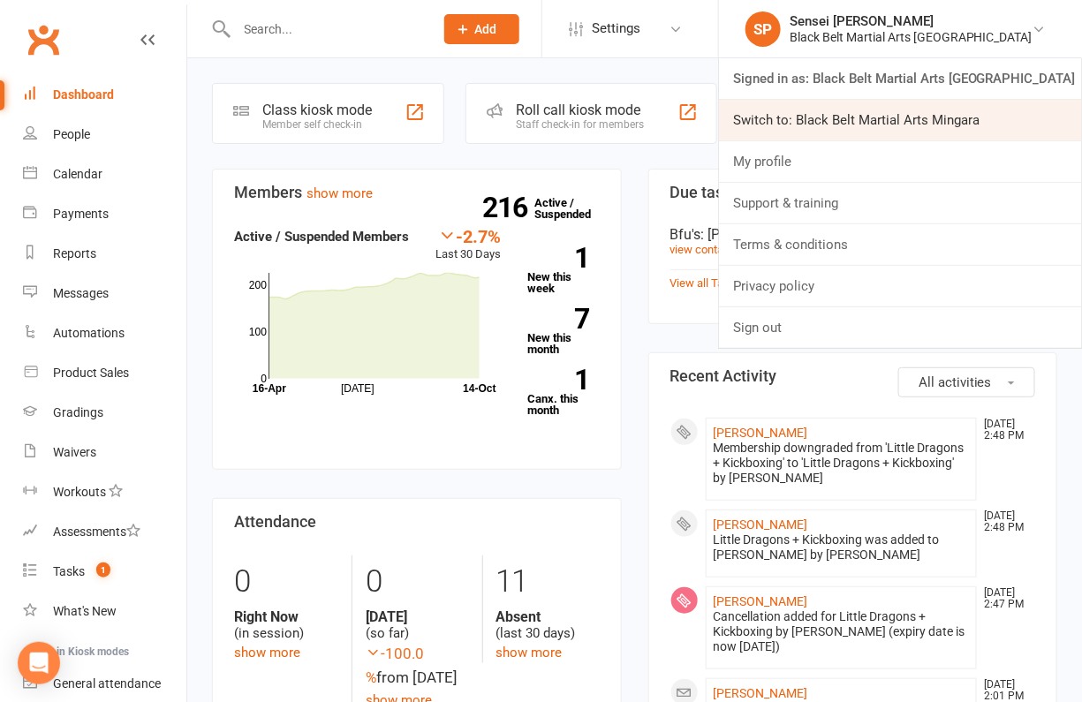
click at [893, 115] on link "Switch to: Black Belt Martial Arts Mingara" at bounding box center [900, 120] width 363 height 41
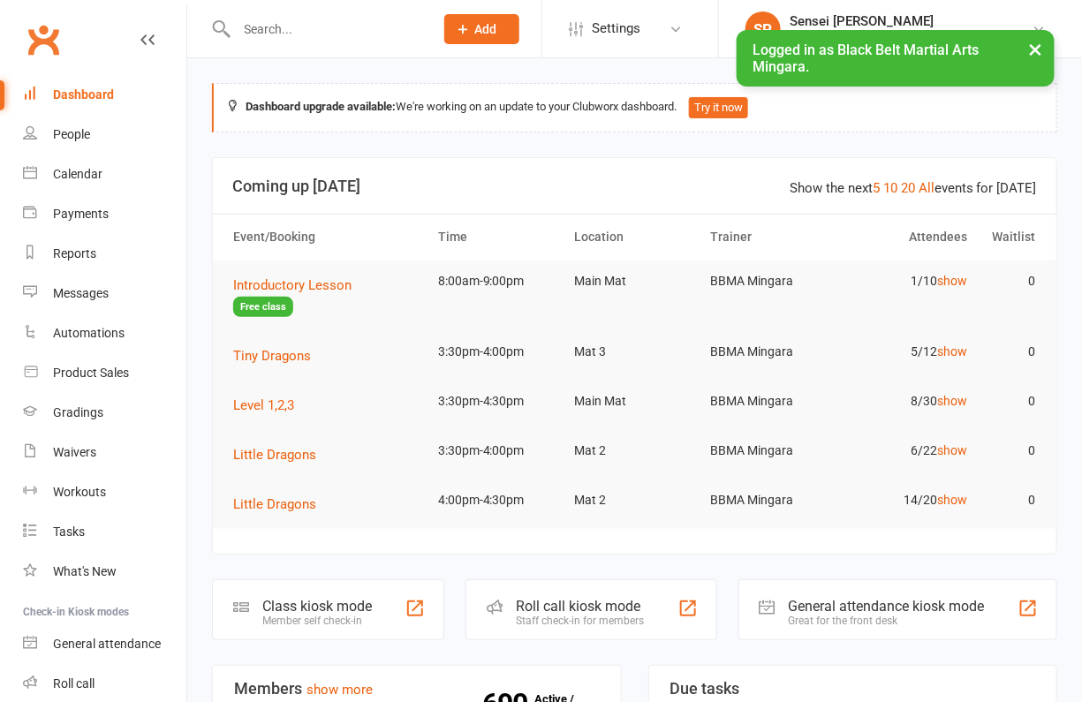
click at [89, 170] on div "Calendar" at bounding box center [77, 174] width 49 height 14
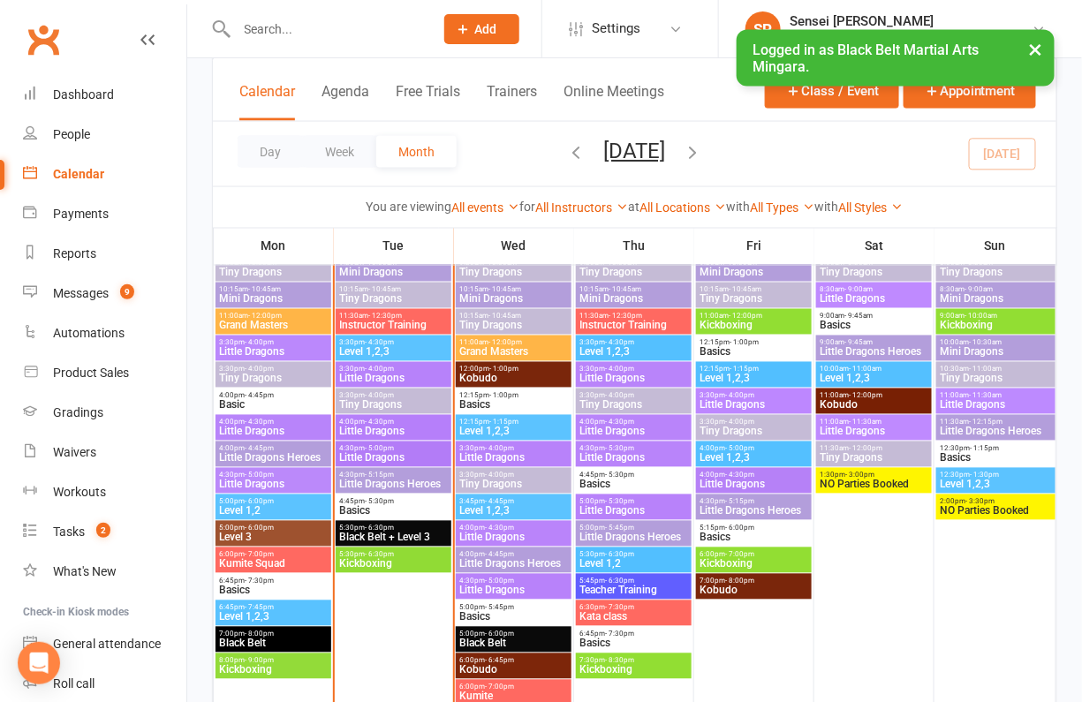
scroll to position [724, 0]
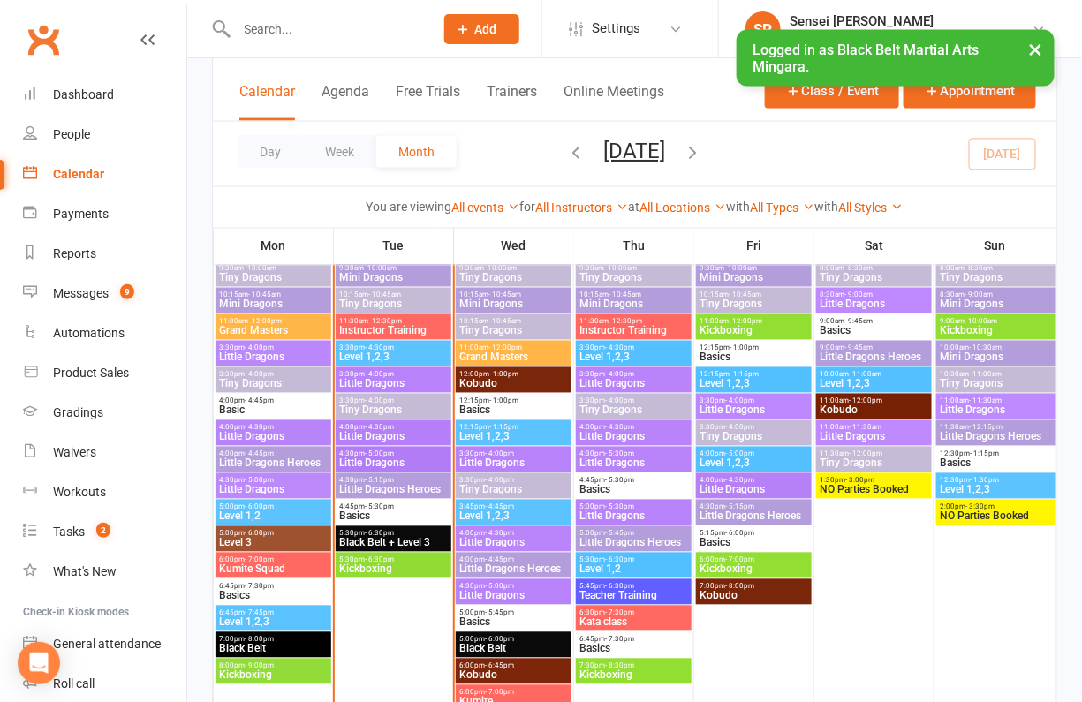
click at [397, 371] on span "3:30pm - 4:00pm" at bounding box center [393, 375] width 109 height 8
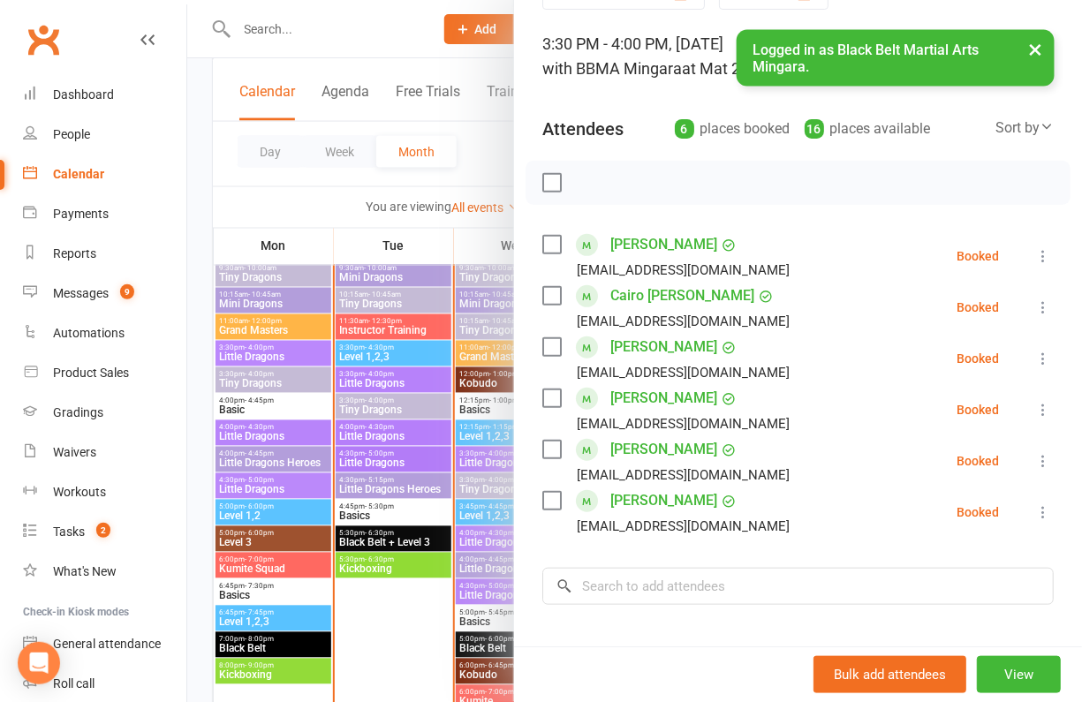
scroll to position [139, 0]
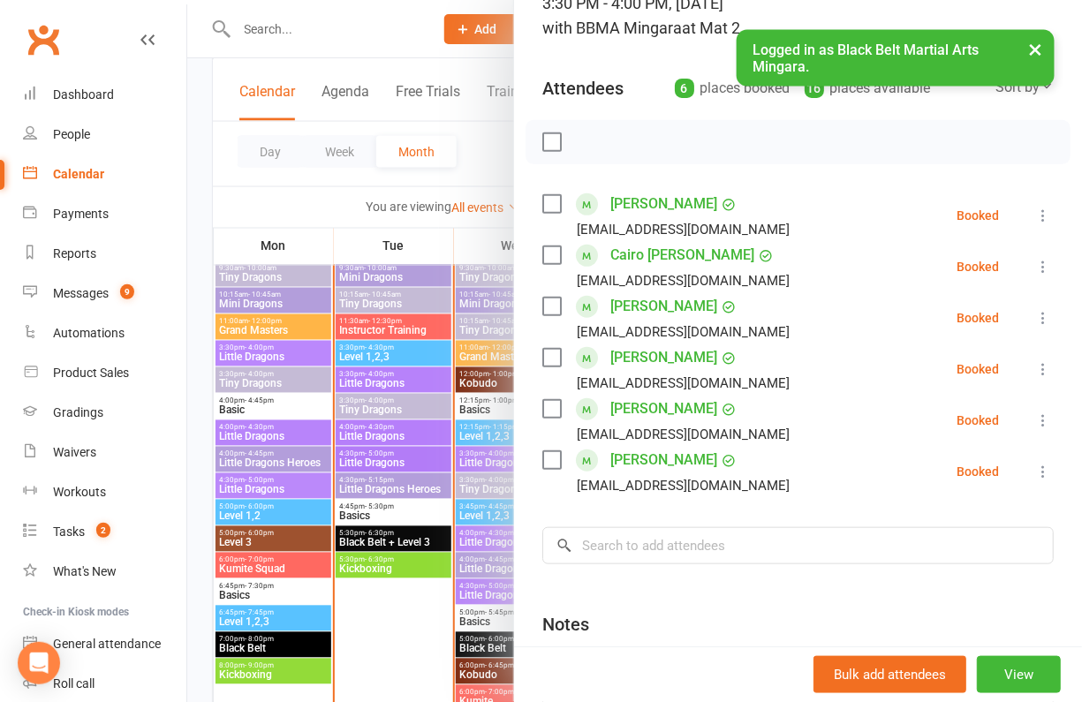
click at [364, 433] on div at bounding box center [634, 351] width 895 height 702
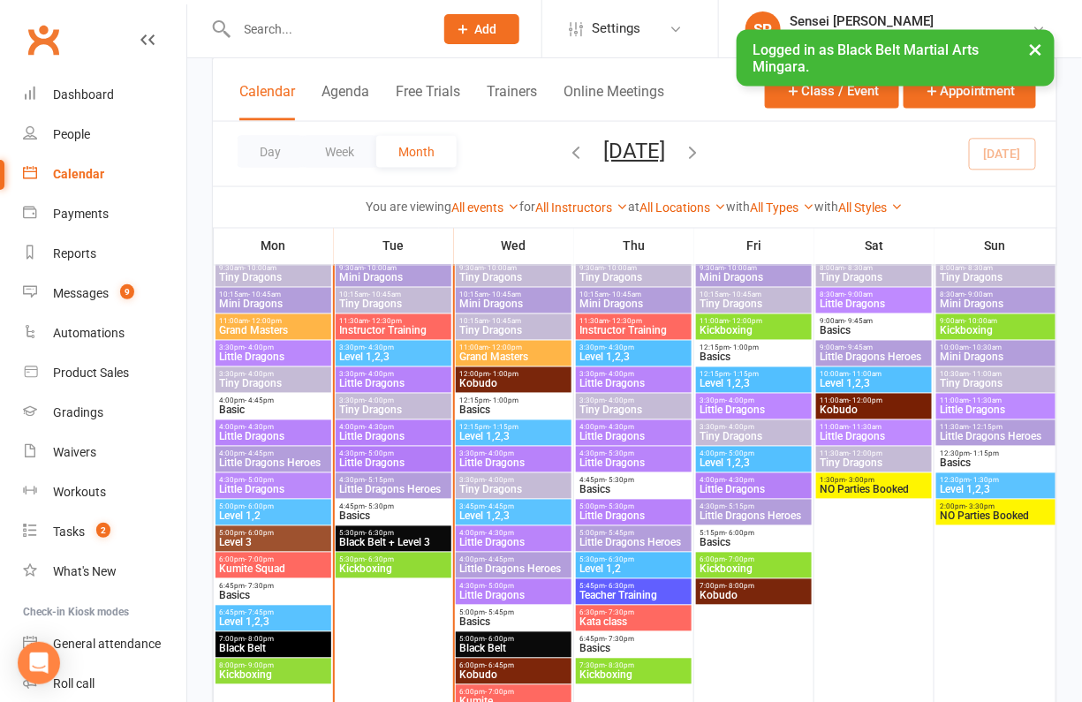
click at [365, 405] on span "Tiny Dragons" at bounding box center [393, 410] width 109 height 11
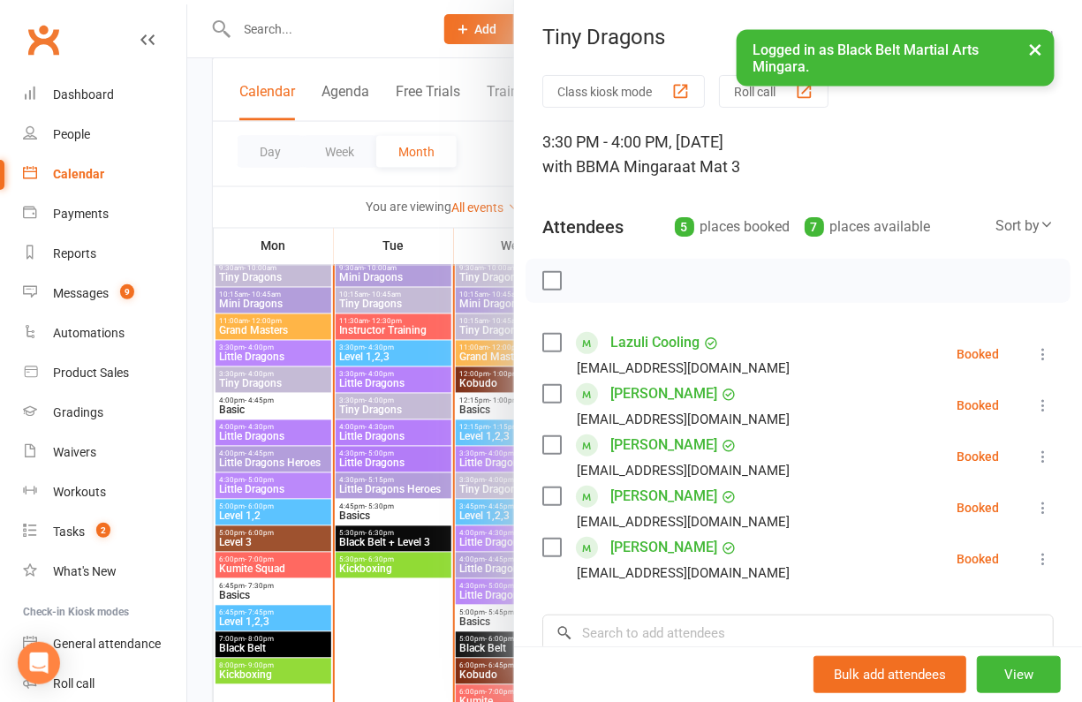
click at [382, 425] on div at bounding box center [634, 351] width 895 height 702
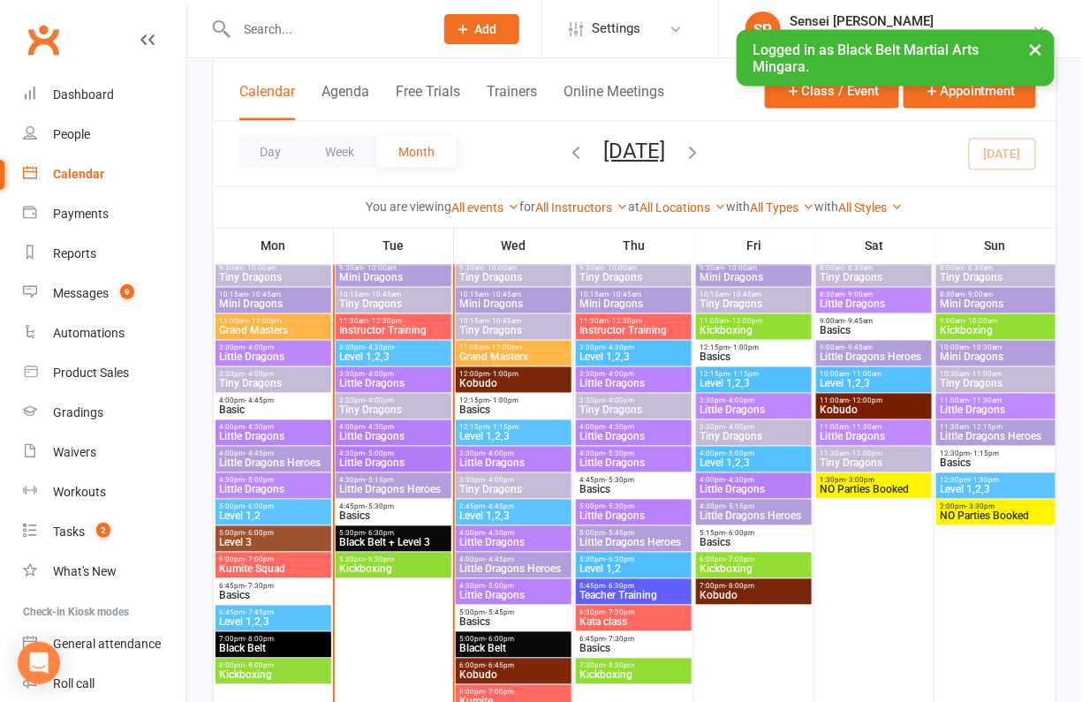
click at [372, 433] on span "Little Dragons" at bounding box center [393, 437] width 109 height 11
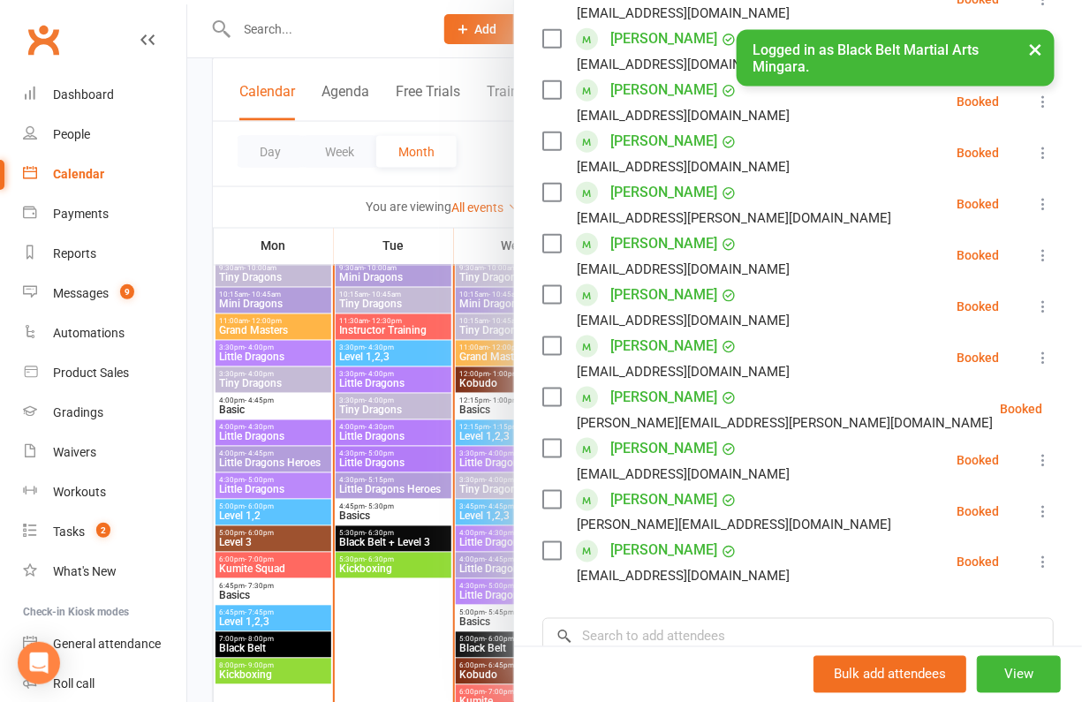
scroll to position [462, 0]
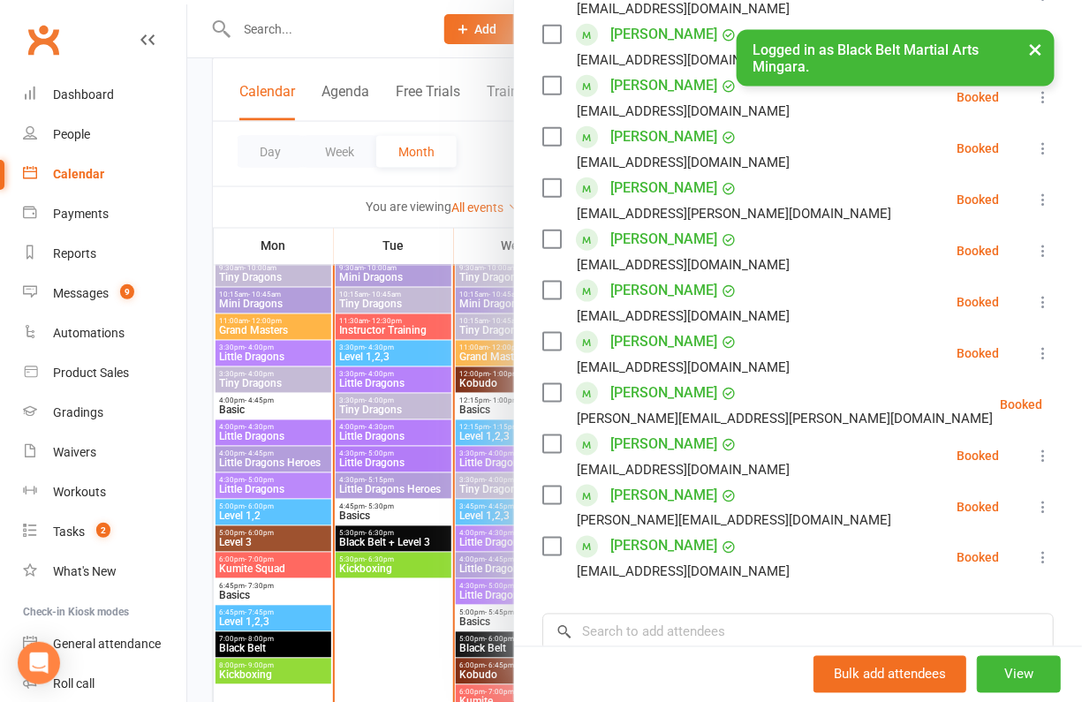
click at [394, 448] on div at bounding box center [634, 351] width 895 height 702
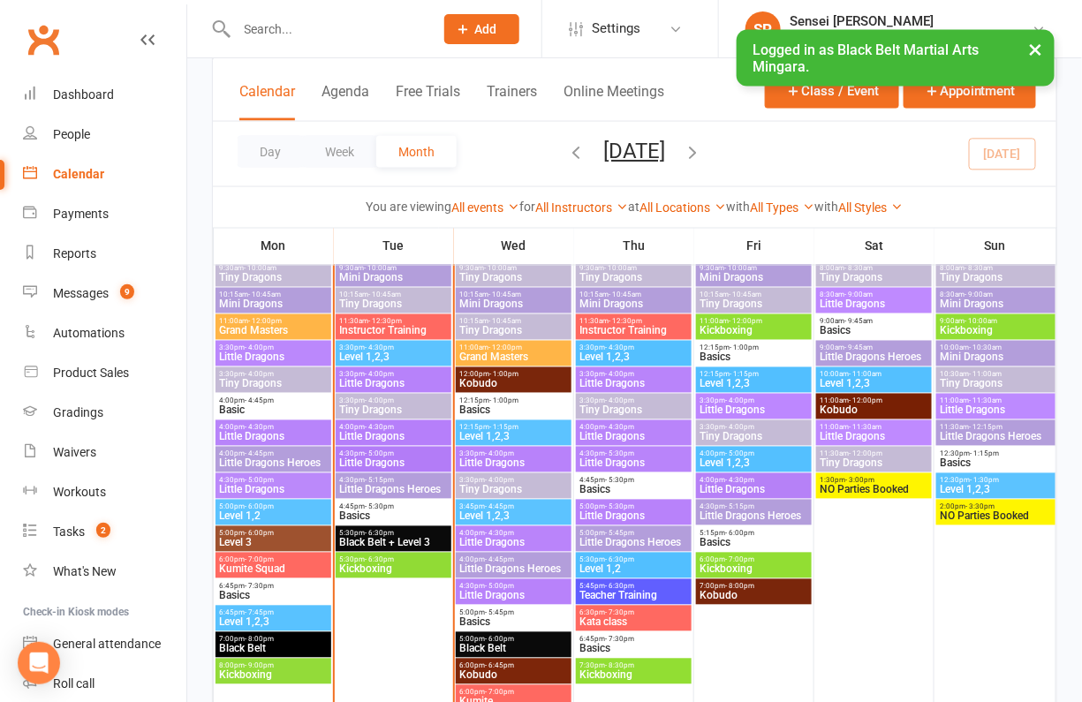
click at [382, 458] on span "Little Dragons" at bounding box center [393, 463] width 109 height 11
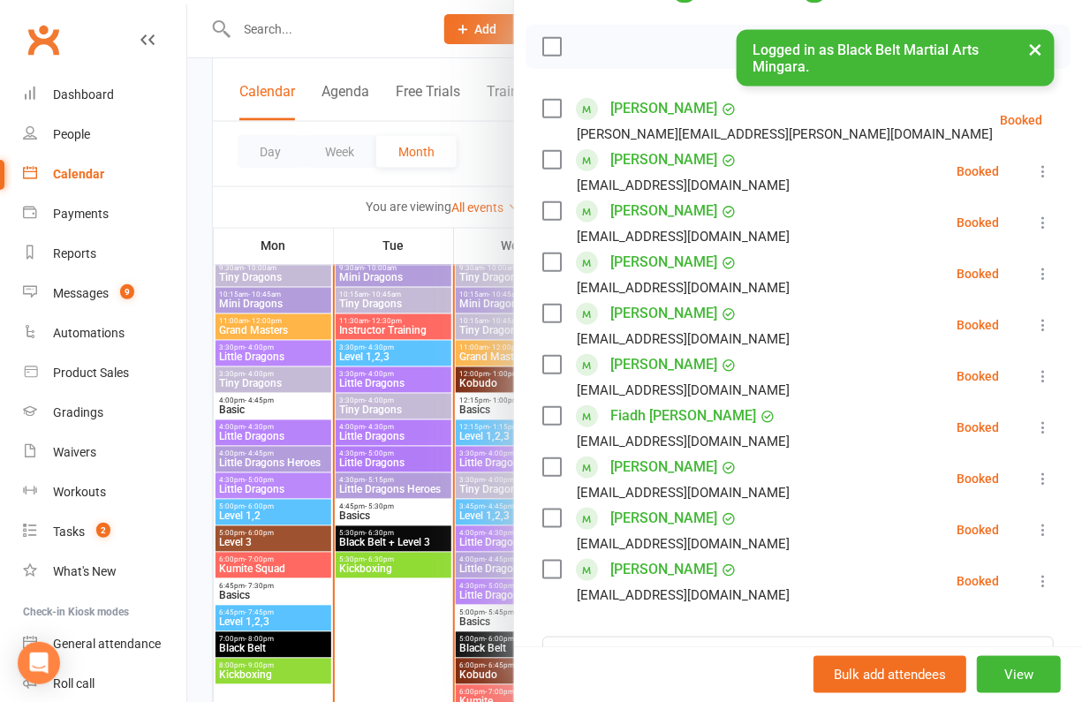
scroll to position [235, 0]
click at [377, 480] on div at bounding box center [634, 351] width 895 height 702
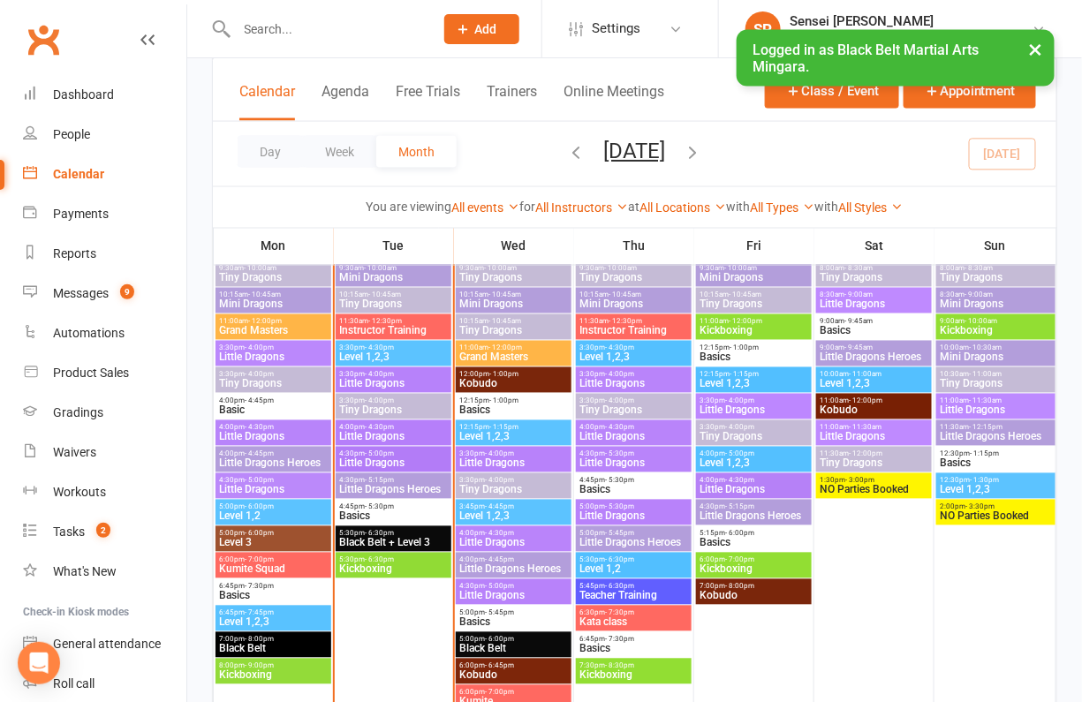
click at [379, 480] on span "- 5:15pm" at bounding box center [380, 481] width 29 height 8
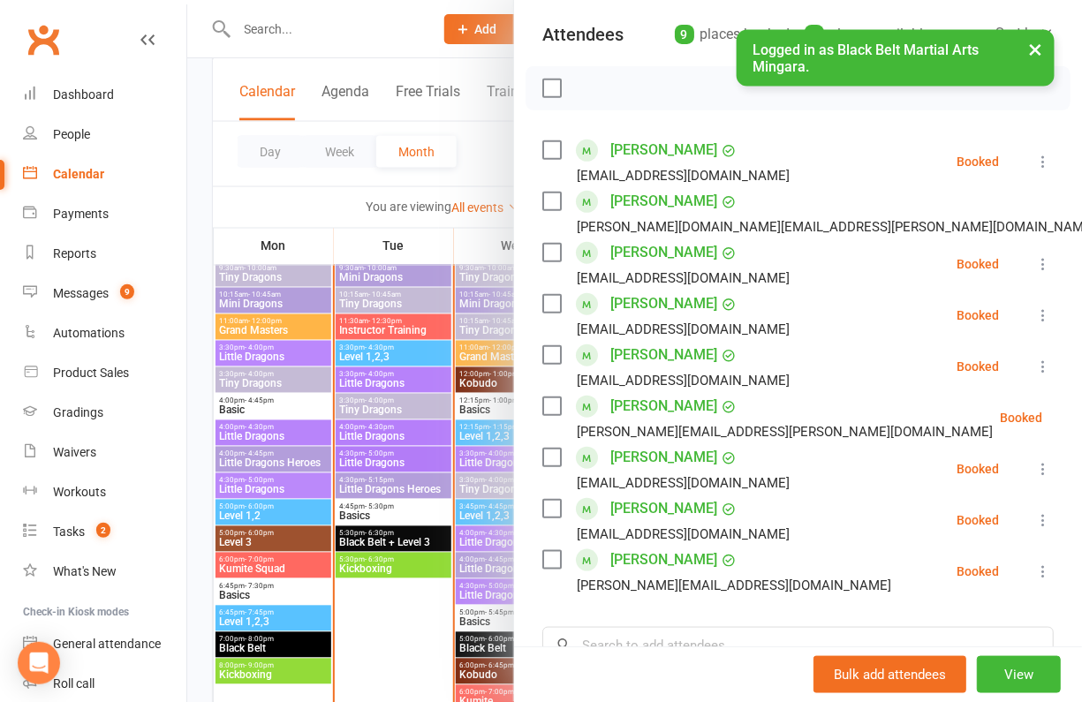
scroll to position [196, 0]
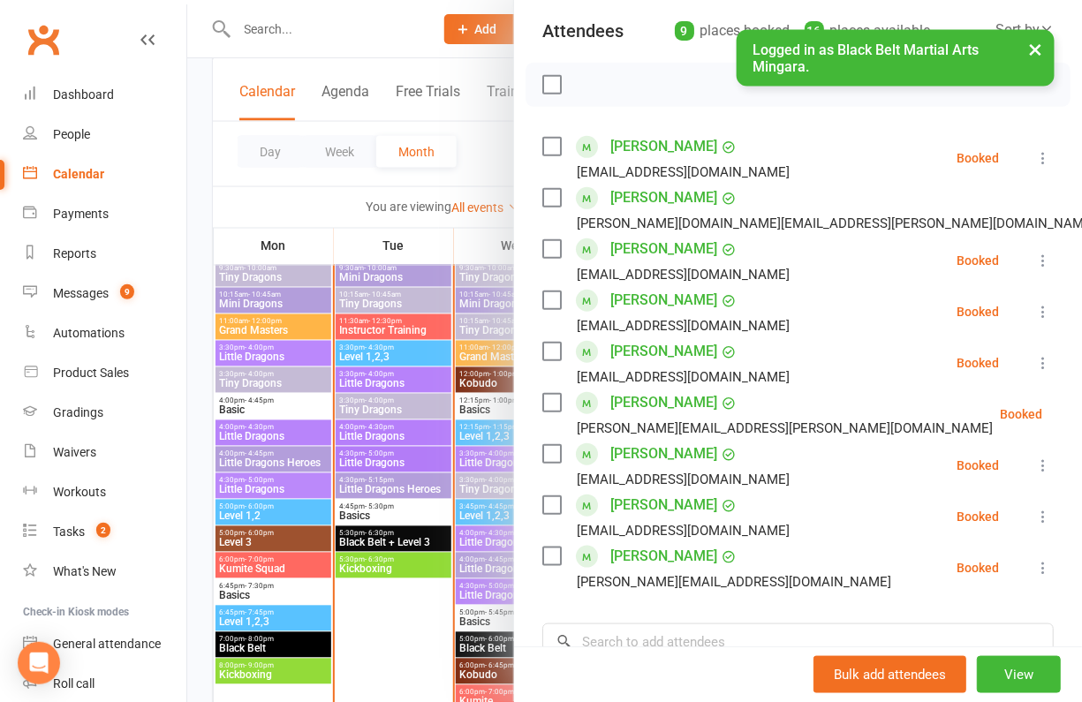
click at [197, 252] on div at bounding box center [634, 351] width 895 height 702
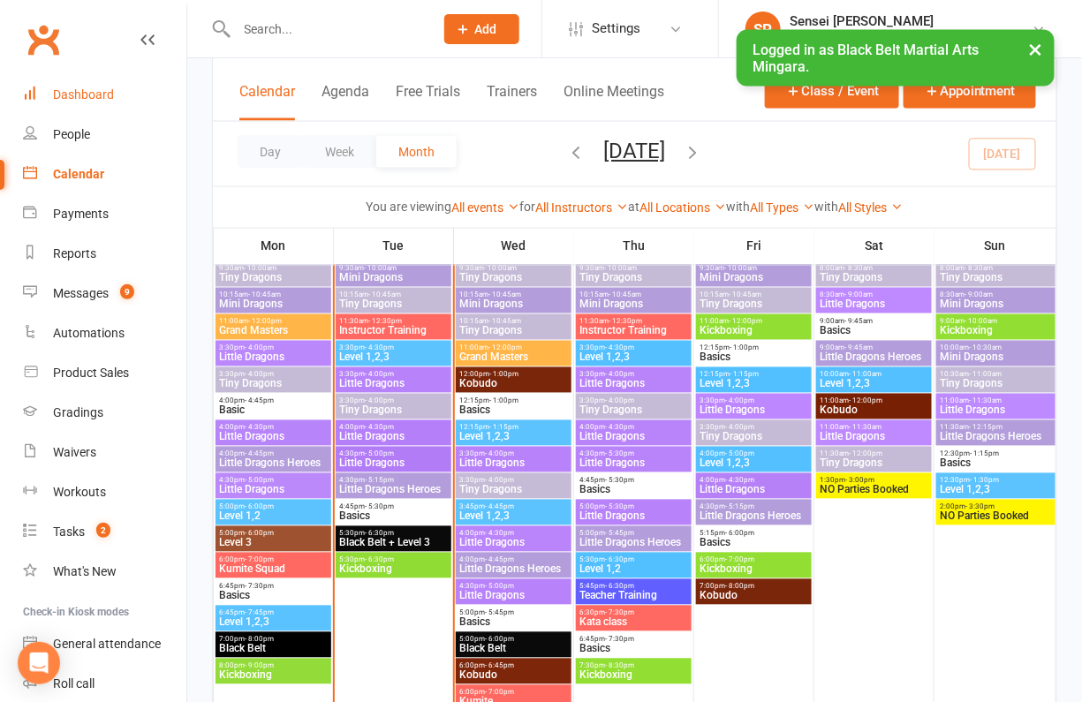
click at [79, 99] on div "Dashboard" at bounding box center [83, 94] width 61 height 14
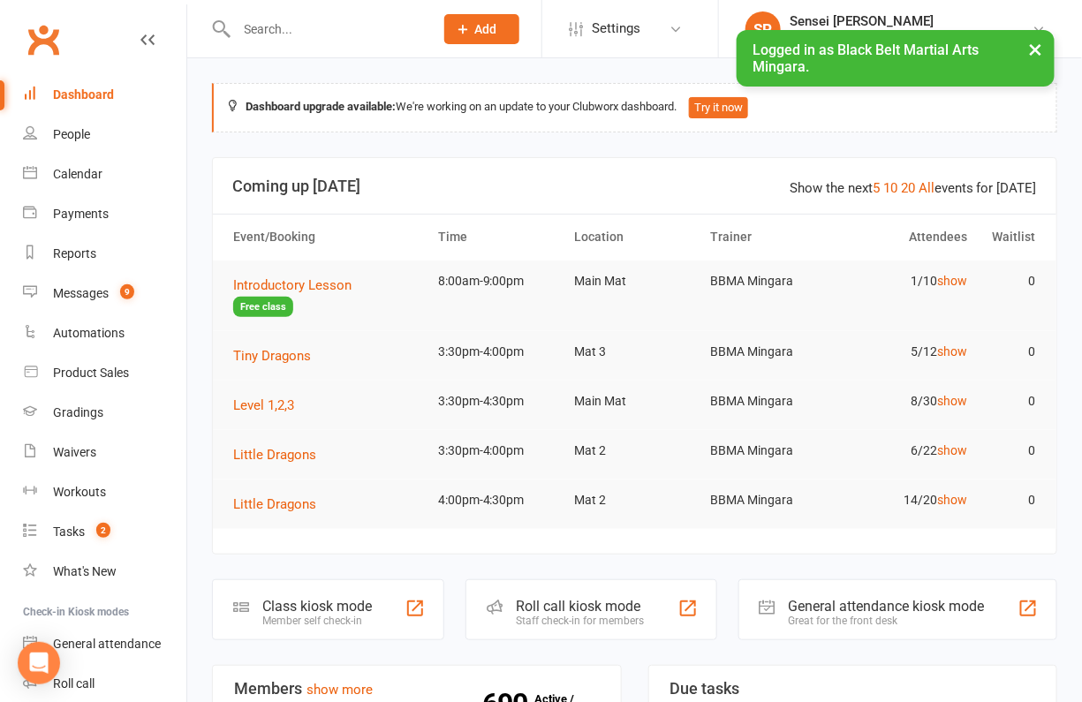
click at [1036, 49] on button "×" at bounding box center [1036, 49] width 32 height 38
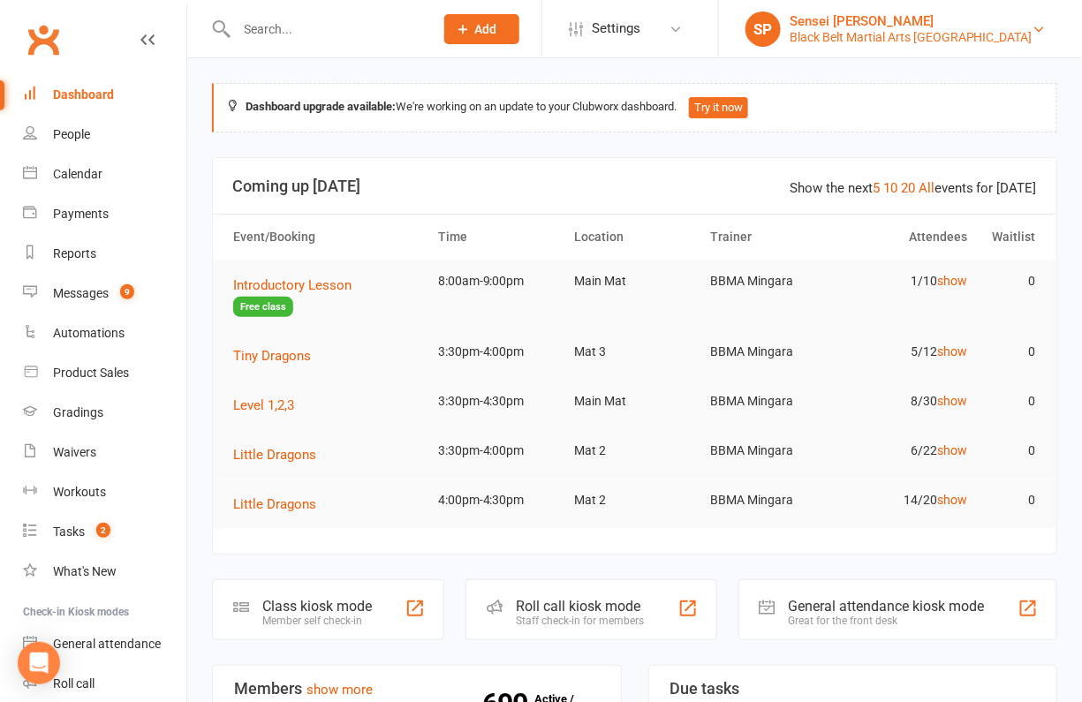
click at [948, 32] on div "Black Belt Martial Arts [GEOGRAPHIC_DATA]" at bounding box center [911, 37] width 243 height 16
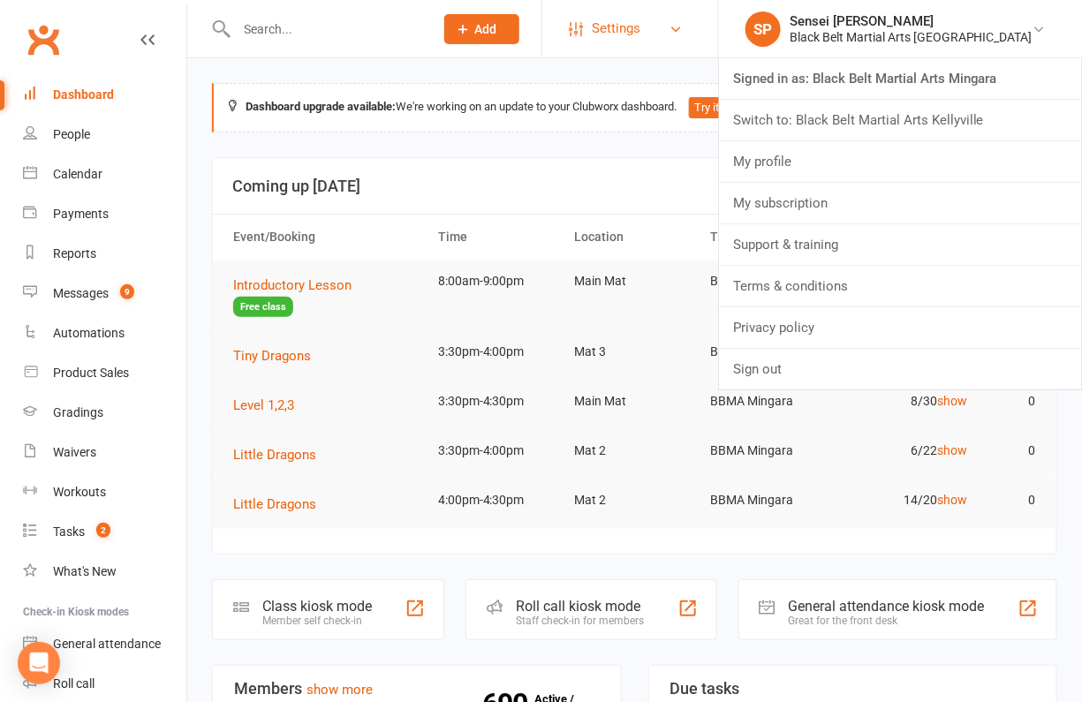
click at [640, 20] on span "Settings" at bounding box center [616, 29] width 49 height 40
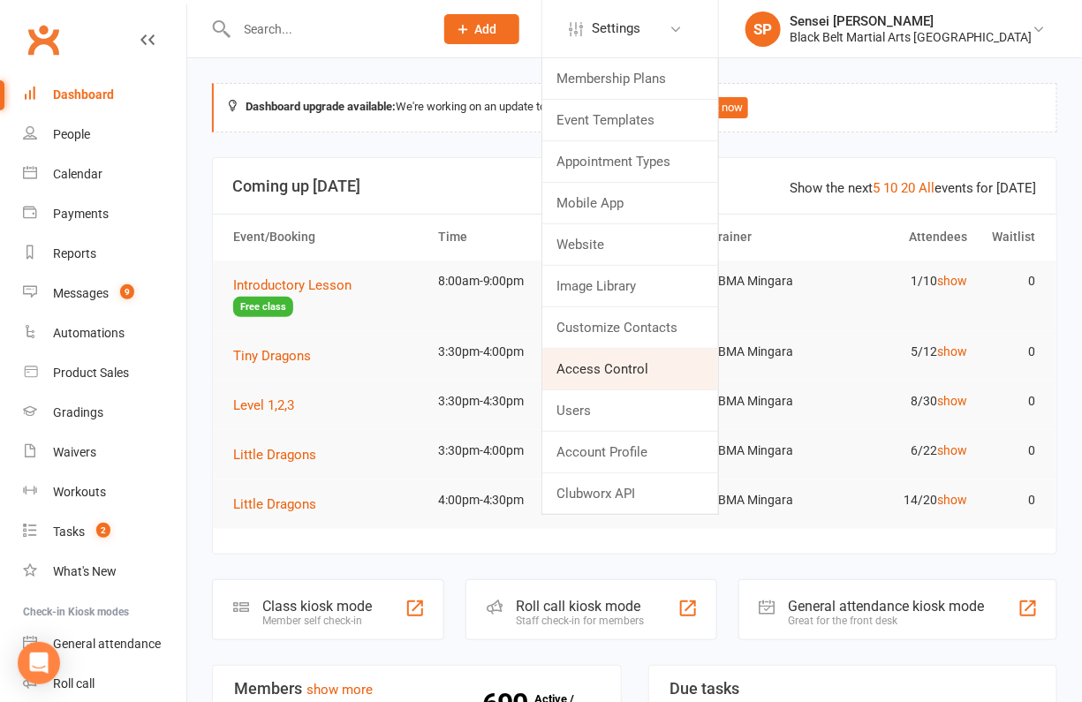
click at [654, 360] on link "Access Control" at bounding box center [630, 369] width 176 height 41
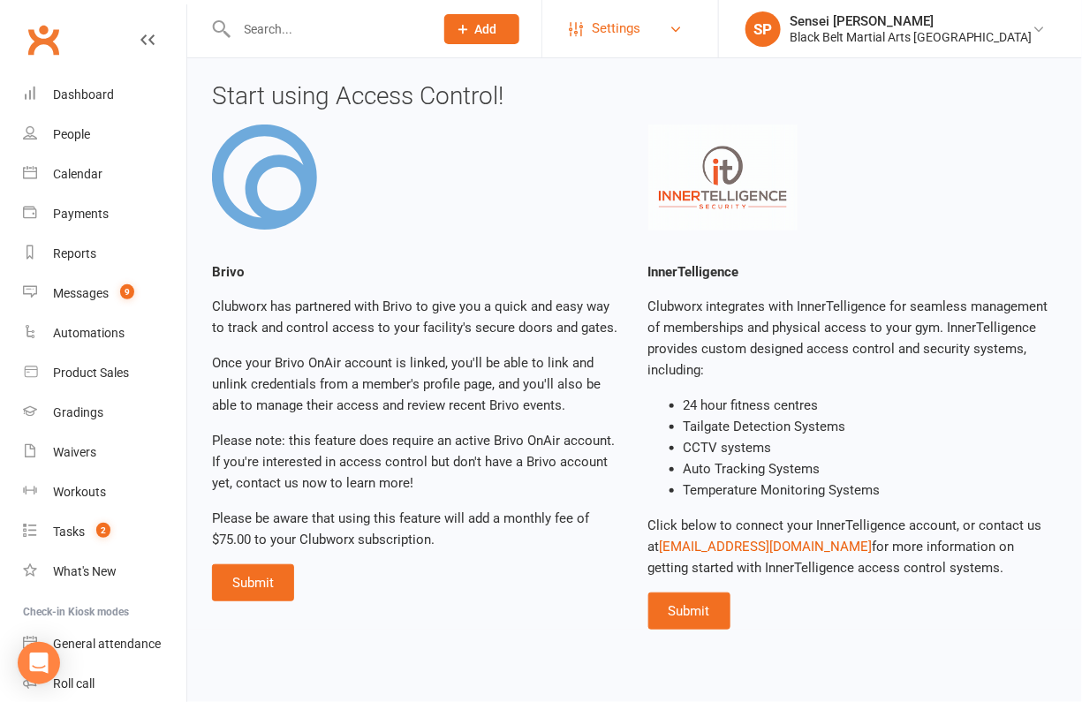
click at [640, 29] on span "Settings" at bounding box center [616, 29] width 49 height 40
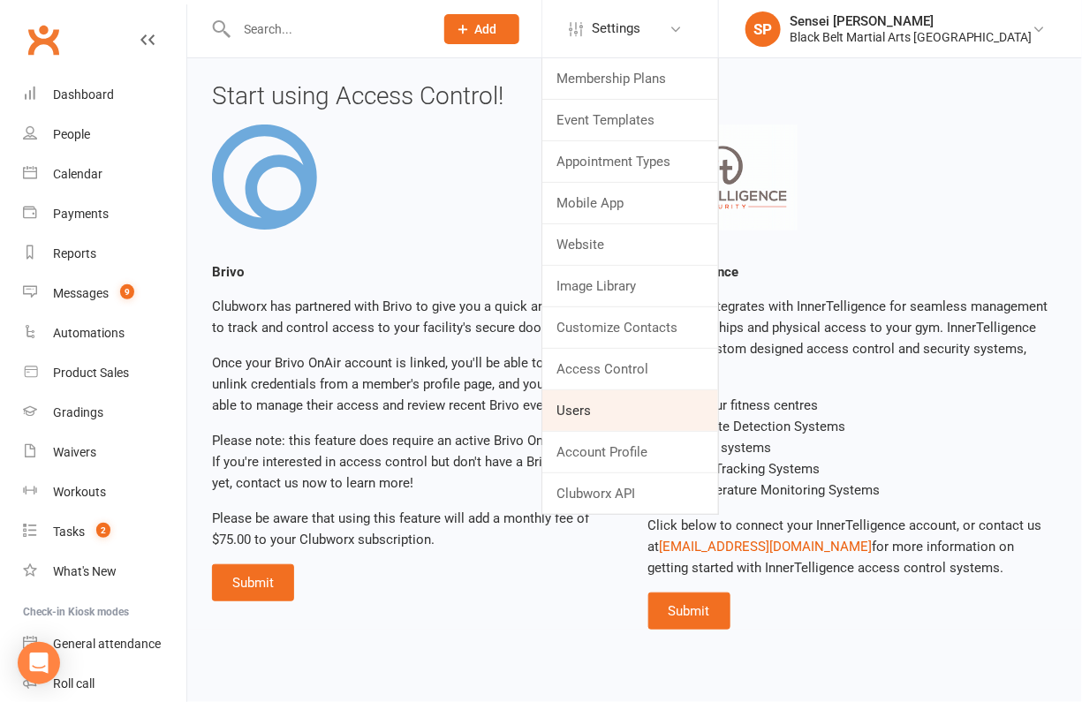
click at [641, 402] on link "Users" at bounding box center [630, 410] width 176 height 41
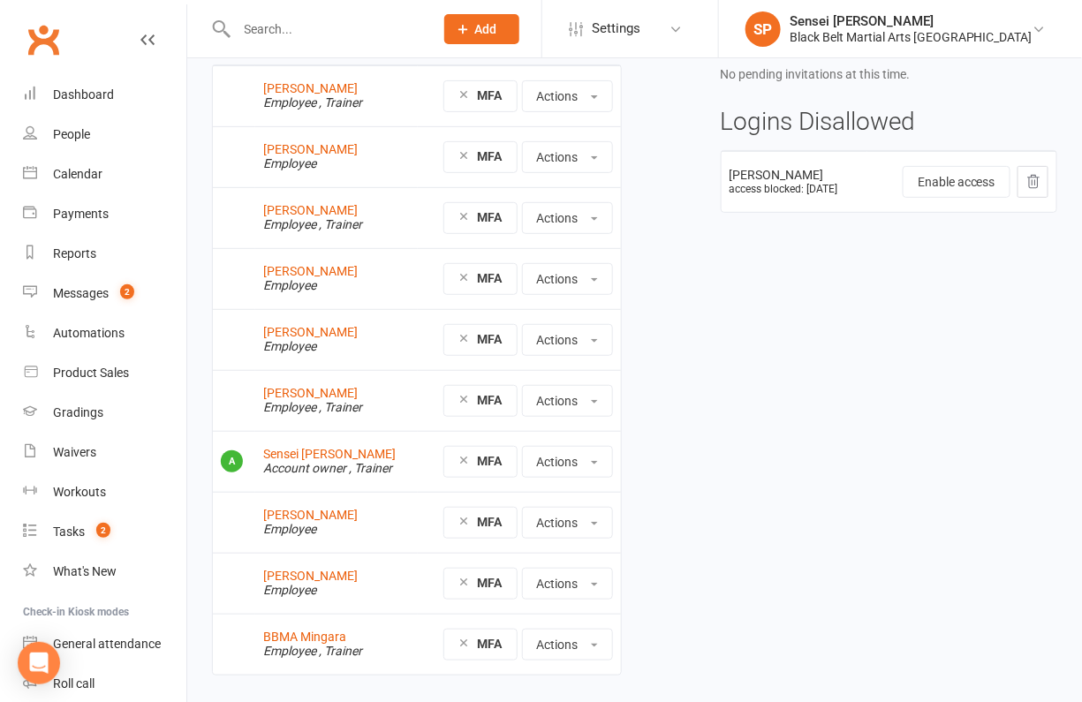
scroll to position [164, 0]
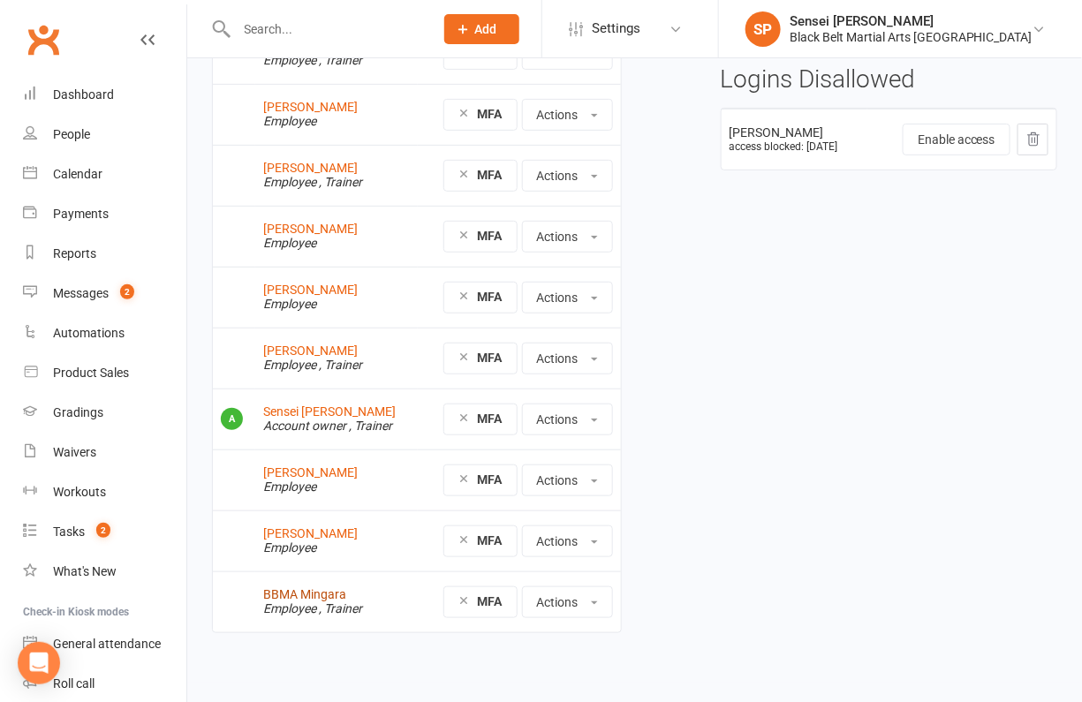
click at [298, 592] on link "BBMA Mingara" at bounding box center [304, 594] width 83 height 14
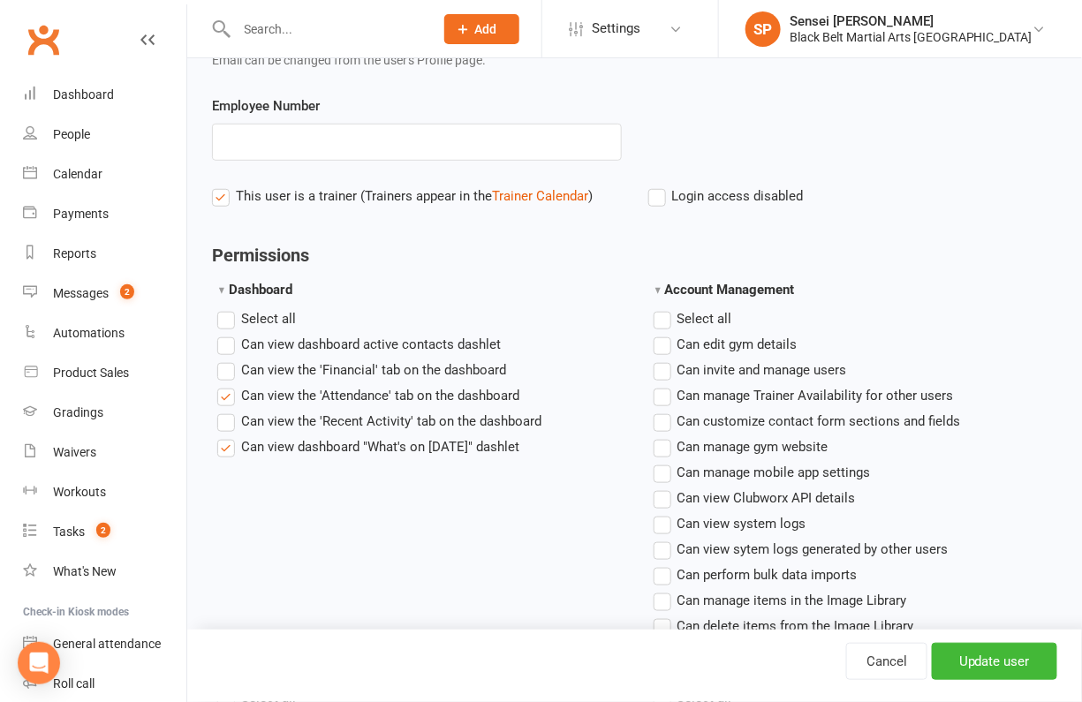
scroll to position [259, 0]
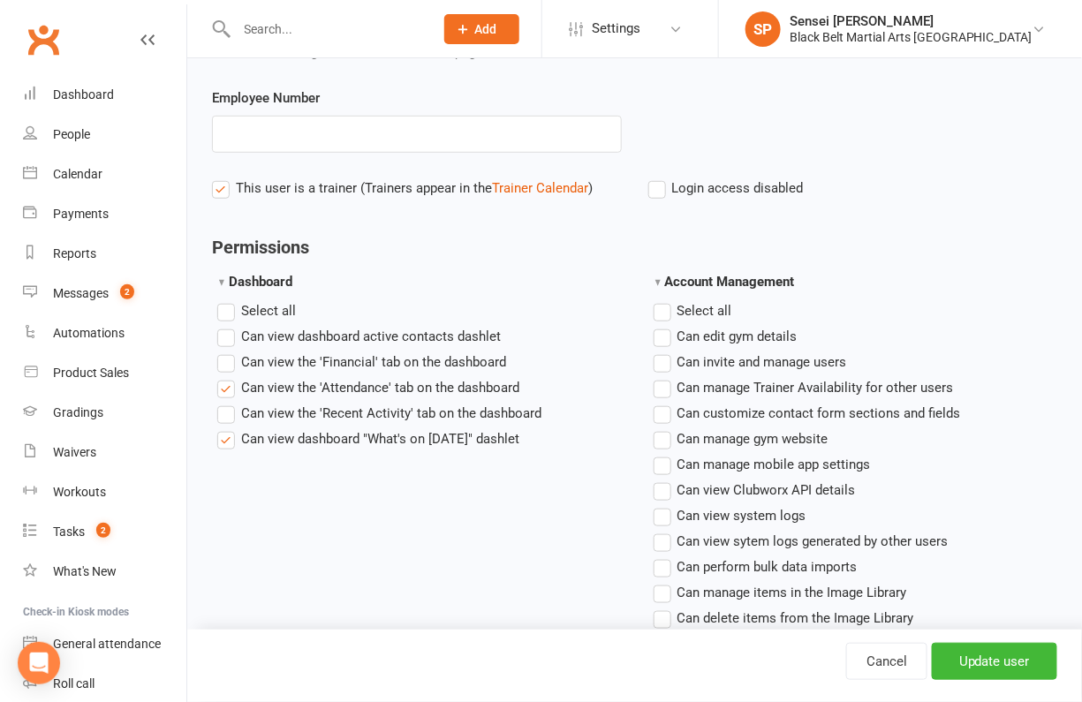
click at [223, 408] on label"] "Can view the 'Recent Activity' tab on the dashboard" at bounding box center [379, 413] width 324 height 21
click at [223, 403] on input "Can view the 'Recent Activity' tab on the dashboard" at bounding box center [222, 403] width 11 height 0
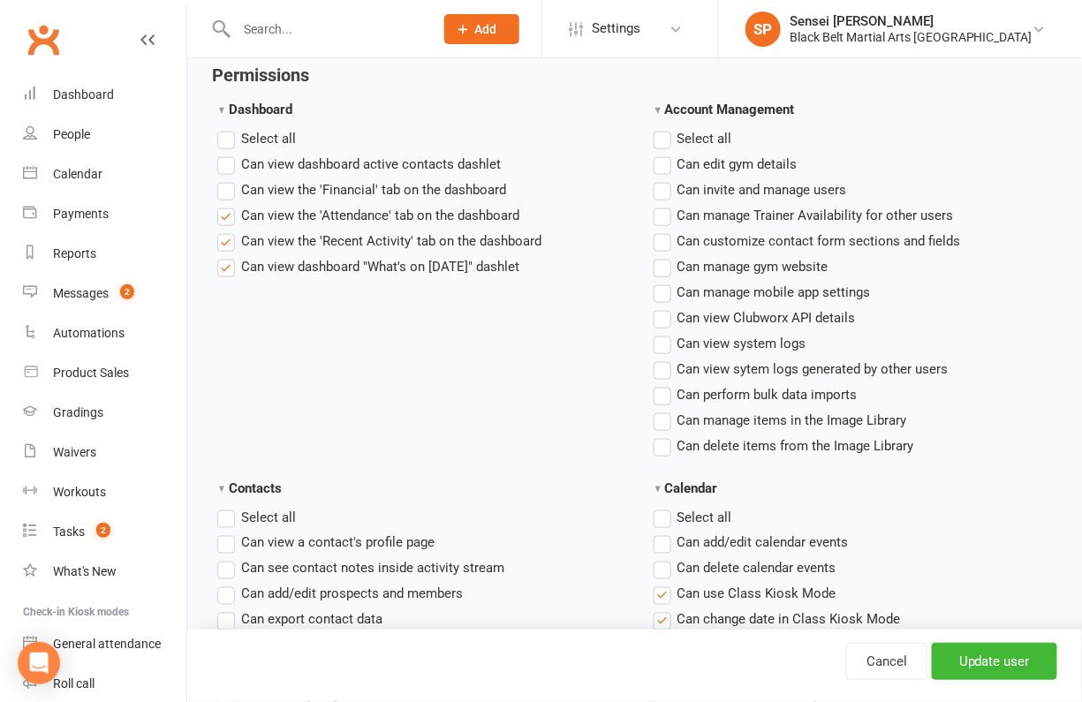
scroll to position [435, 0]
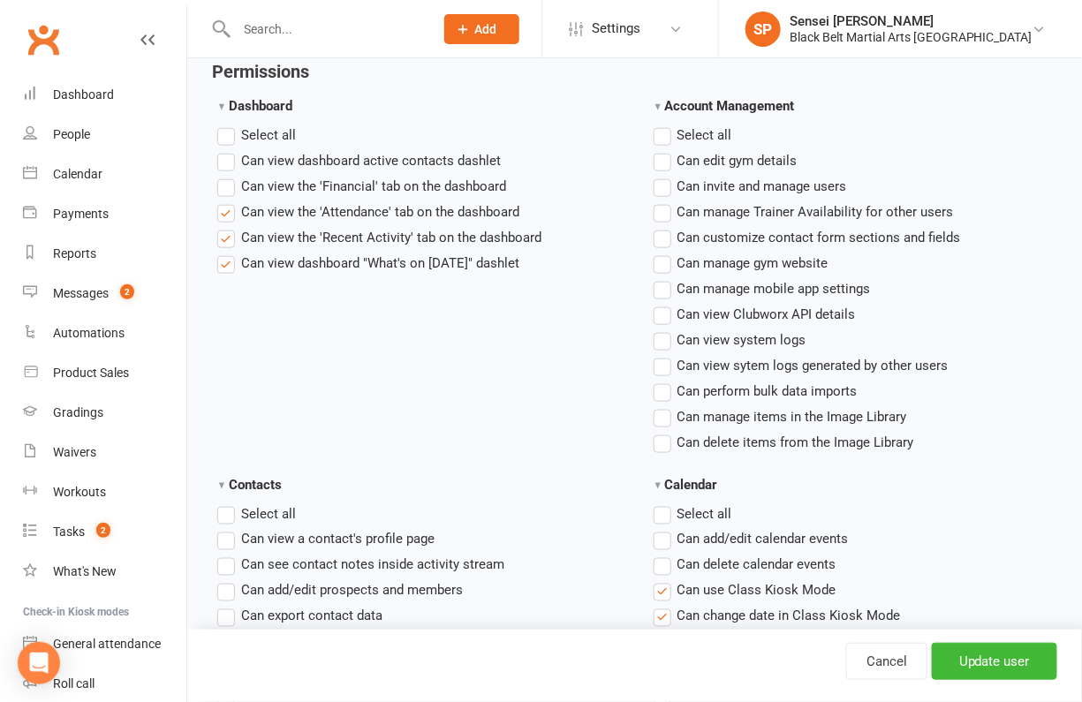
click at [665, 129] on label "Select all" at bounding box center [693, 135] width 79 height 21
click at [665, 125] on input "Account Management" at bounding box center [659, 125] width 11 height 0
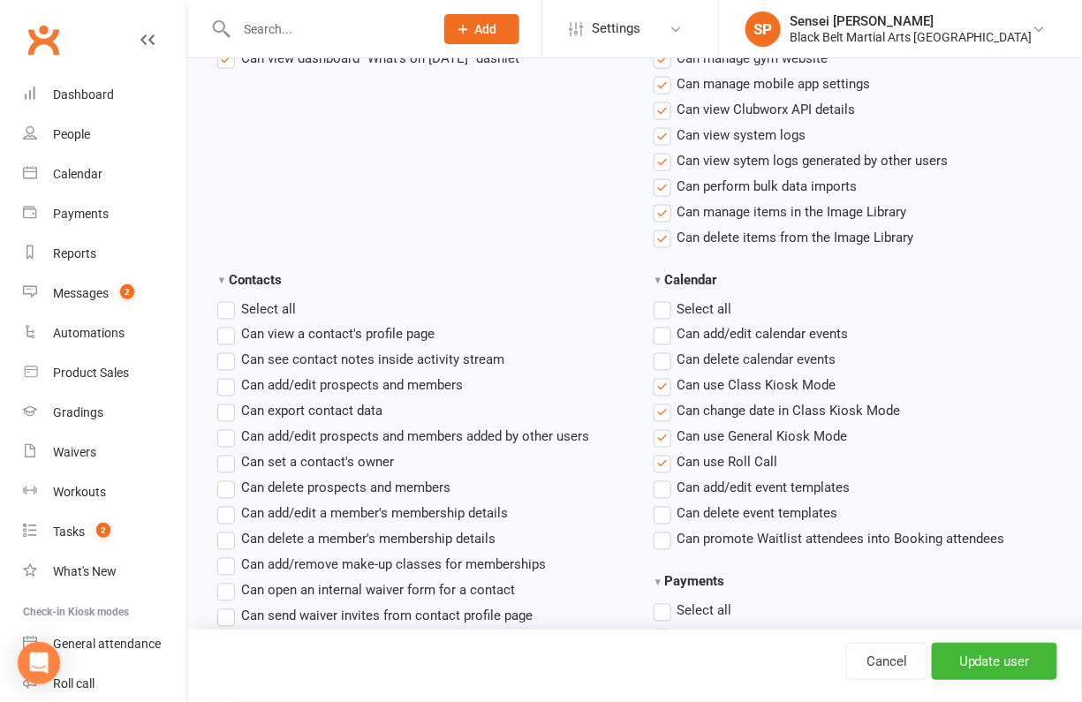
scroll to position [737, 0]
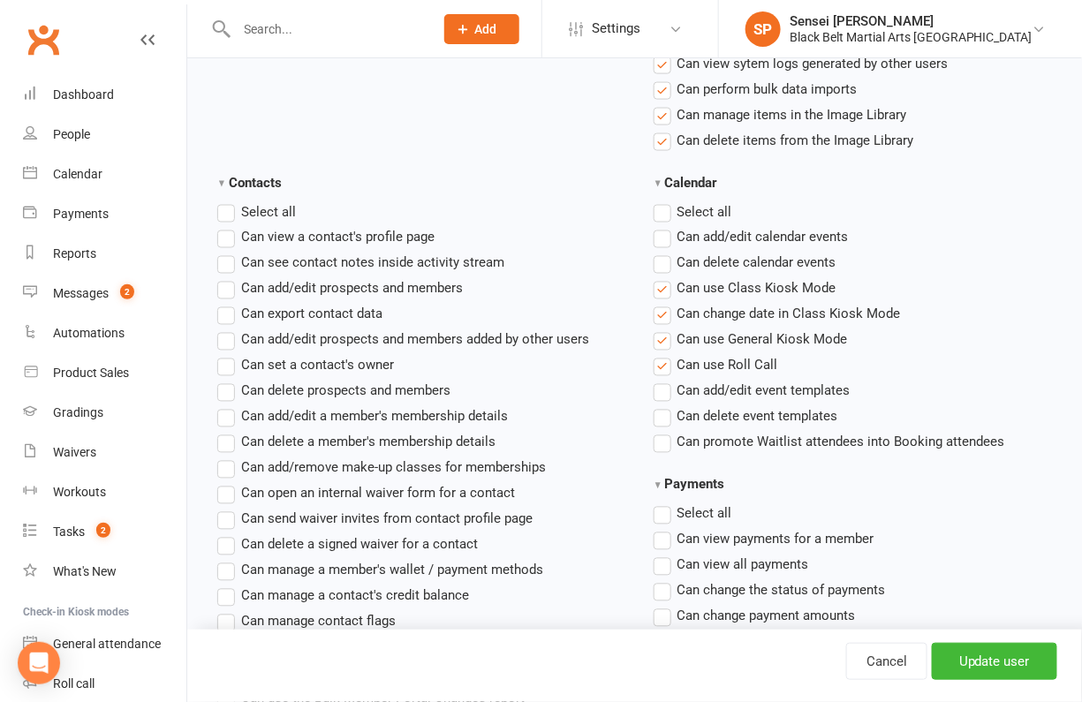
click at [661, 203] on label "Select all" at bounding box center [693, 211] width 79 height 21
click at [661, 201] on input "Calendar" at bounding box center [659, 201] width 11 height 0
click at [226, 210] on label "Select all" at bounding box center [256, 211] width 79 height 21
click at [226, 201] on input "Contacts" at bounding box center [222, 201] width 11 height 0
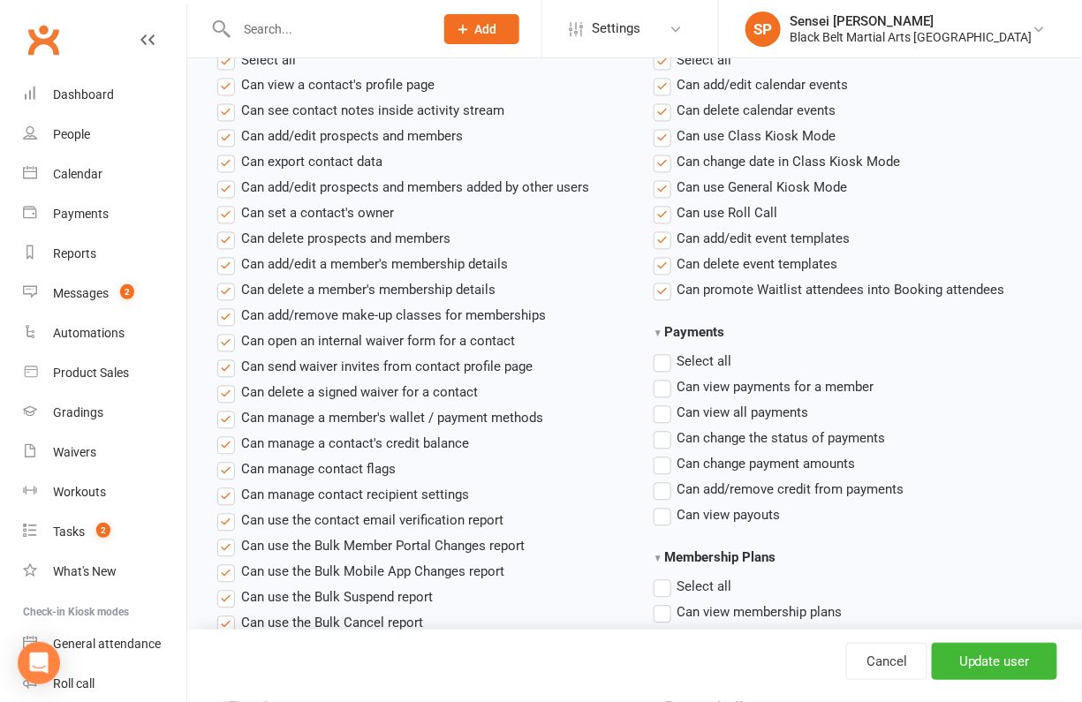
scroll to position [939, 0]
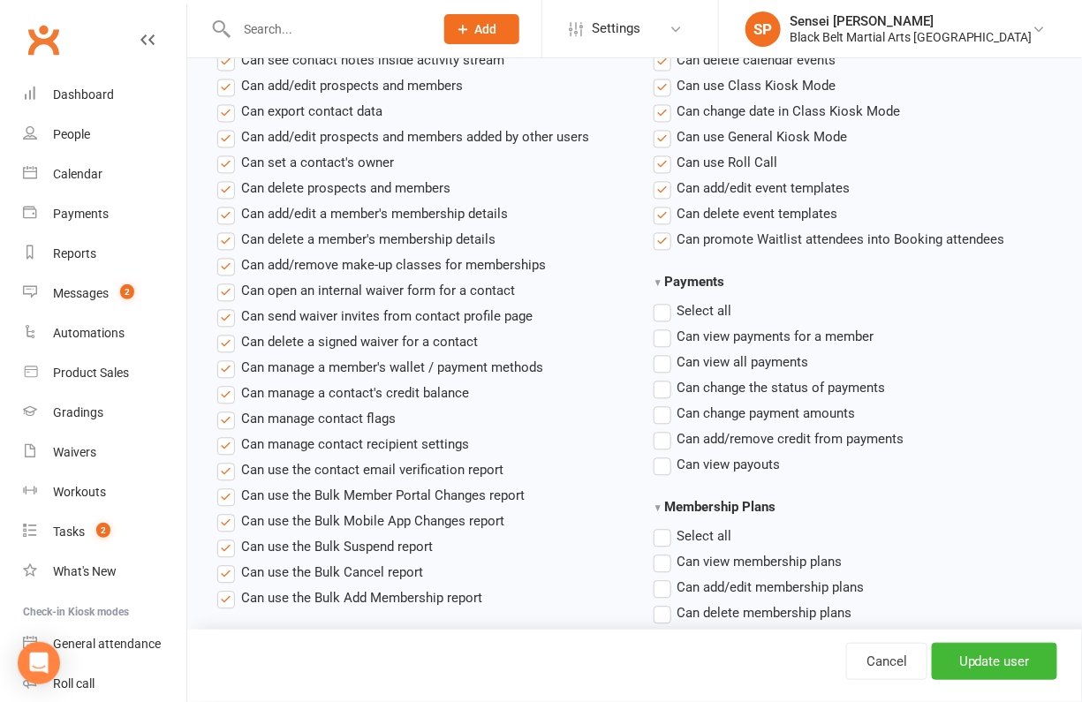
click at [661, 301] on label "Select all" at bounding box center [693, 311] width 79 height 21
click at [661, 301] on input "Payments" at bounding box center [659, 301] width 11 height 0
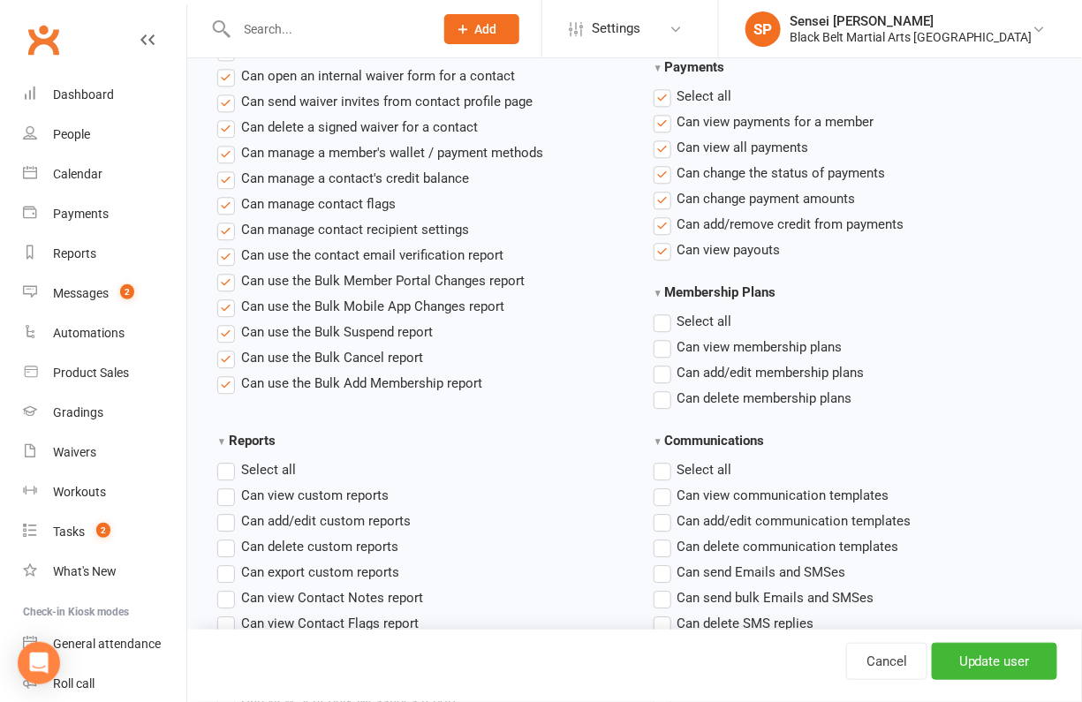
scroll to position [1206, 0]
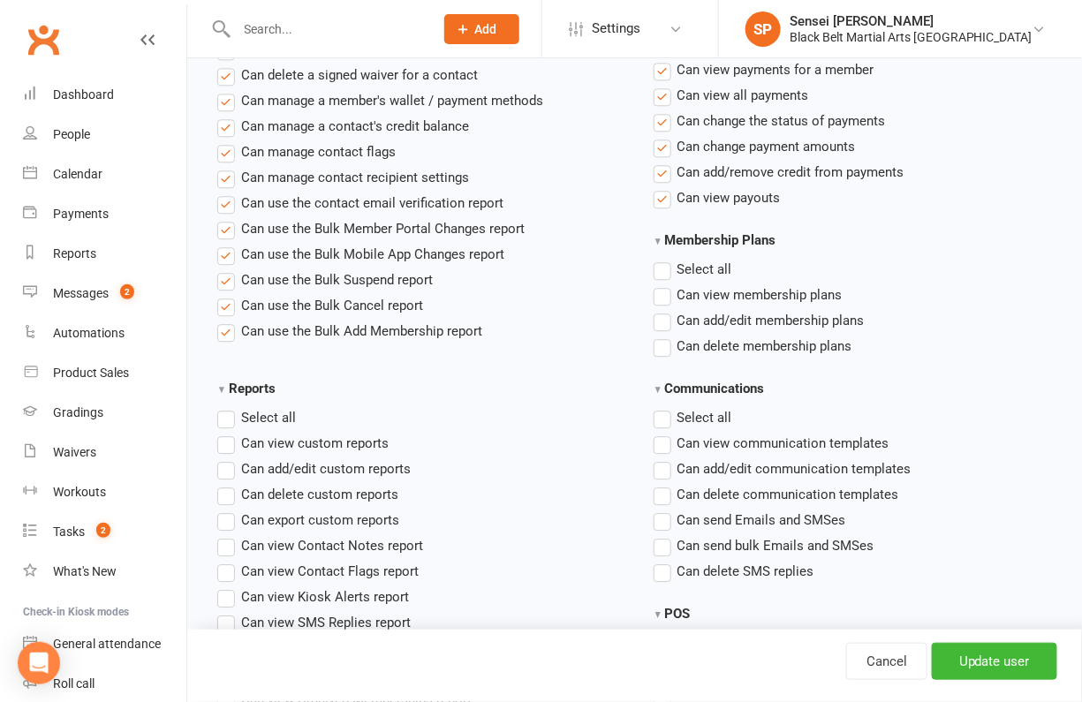
click at [662, 265] on label "Select all" at bounding box center [693, 269] width 79 height 21
click at [662, 259] on input "Membership Plans" at bounding box center [659, 259] width 11 height 0
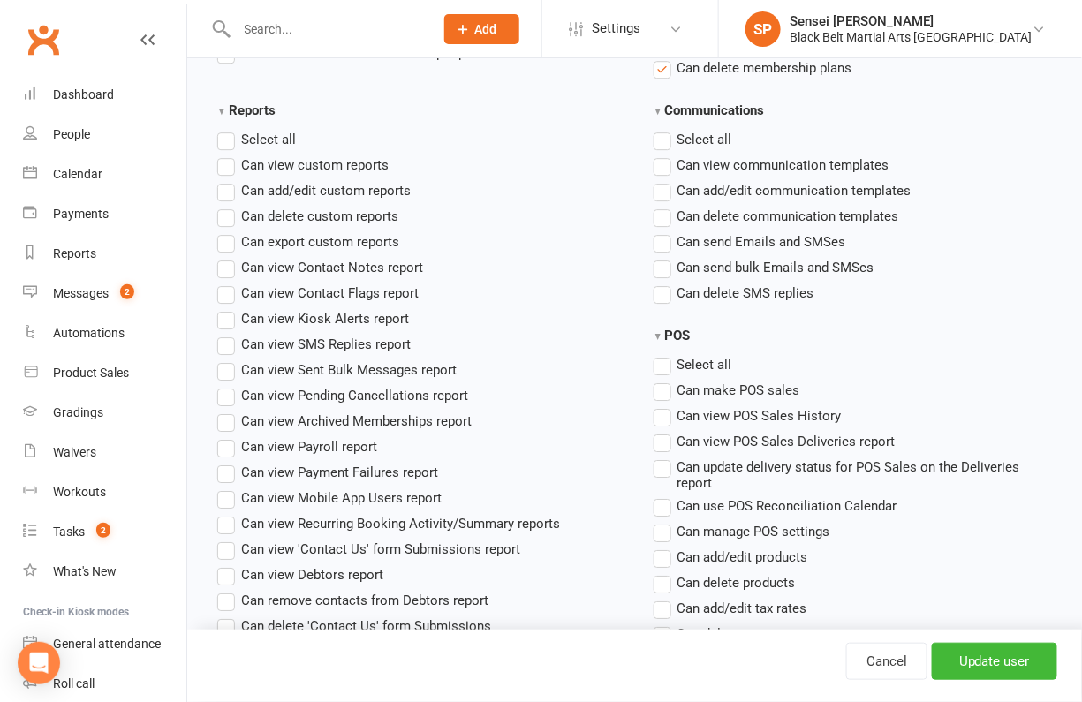
scroll to position [1475, 0]
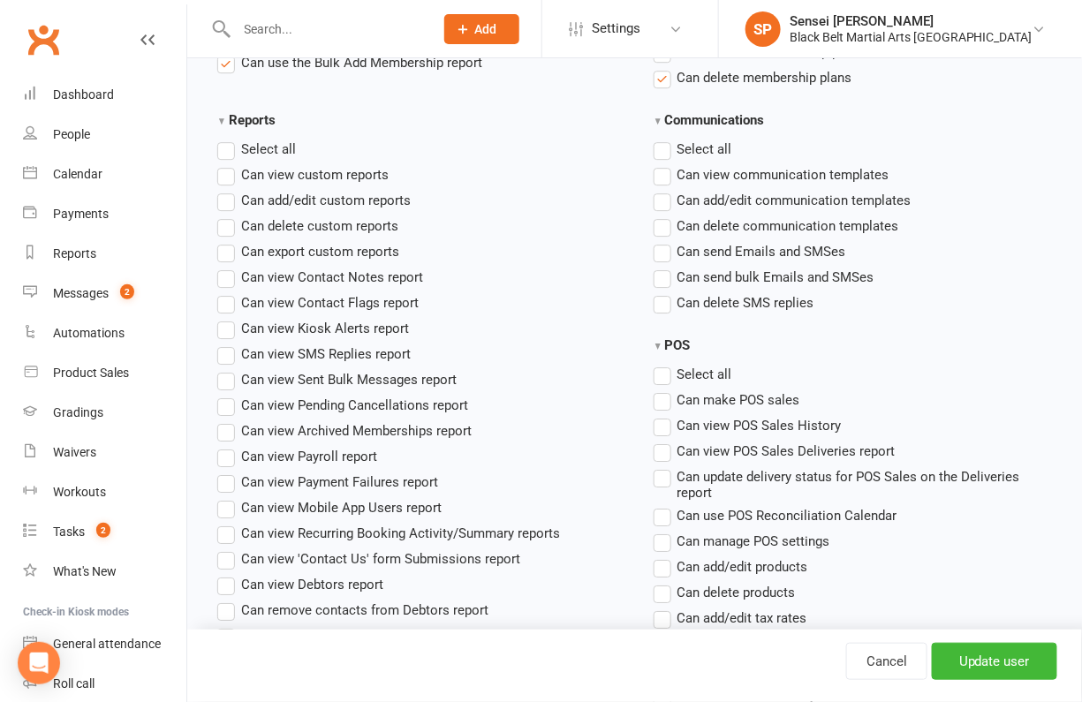
click at [661, 141] on label "Select all" at bounding box center [693, 149] width 79 height 21
click at [661, 139] on input "Communications" at bounding box center [659, 139] width 11 height 0
click at [226, 144] on label "Select all" at bounding box center [256, 149] width 79 height 21
click at [226, 139] on input "Reports" at bounding box center [222, 139] width 11 height 0
click at [661, 365] on label "Select all" at bounding box center [693, 374] width 79 height 21
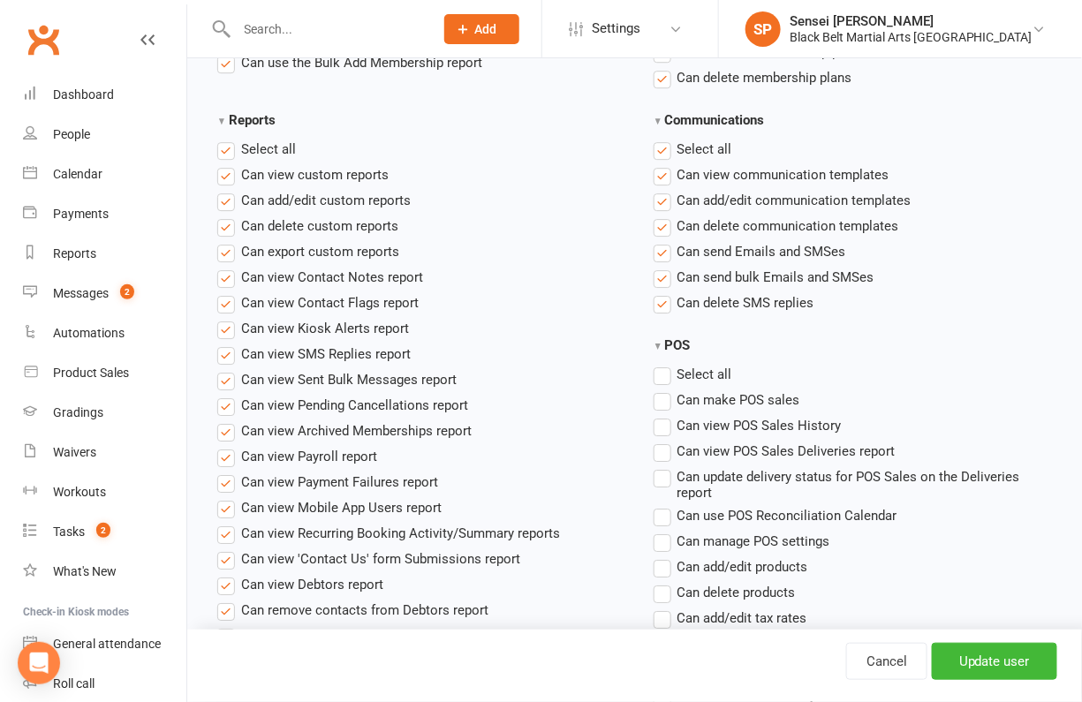
click at [661, 364] on input "POS" at bounding box center [659, 364] width 11 height 0
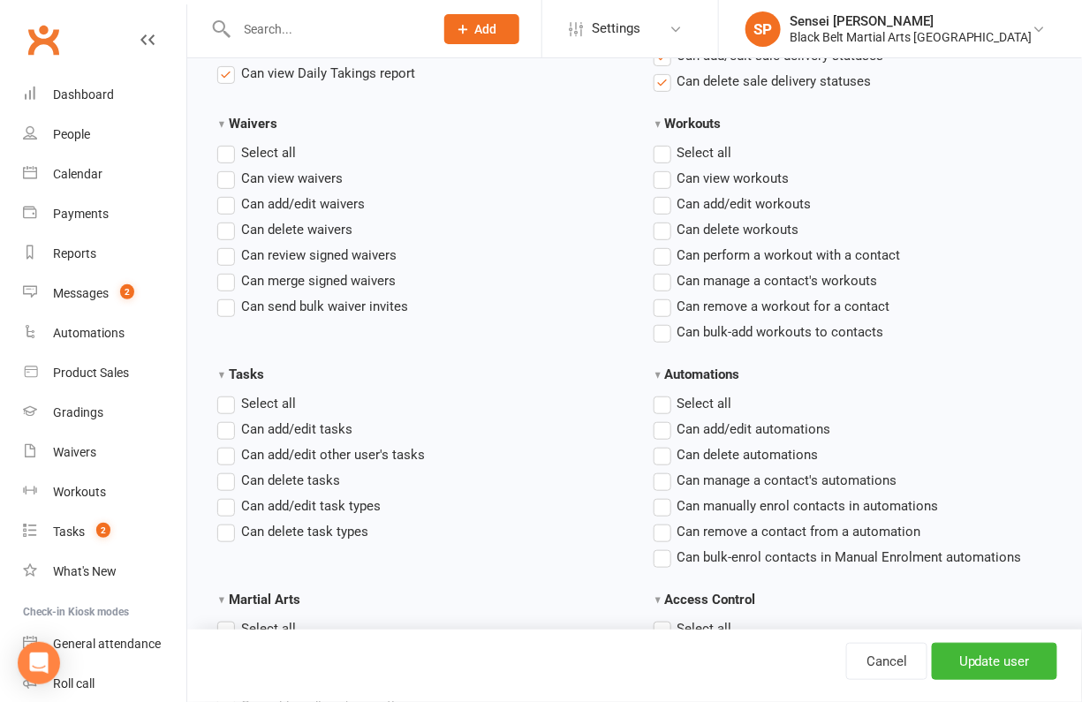
scroll to position [2114, 0]
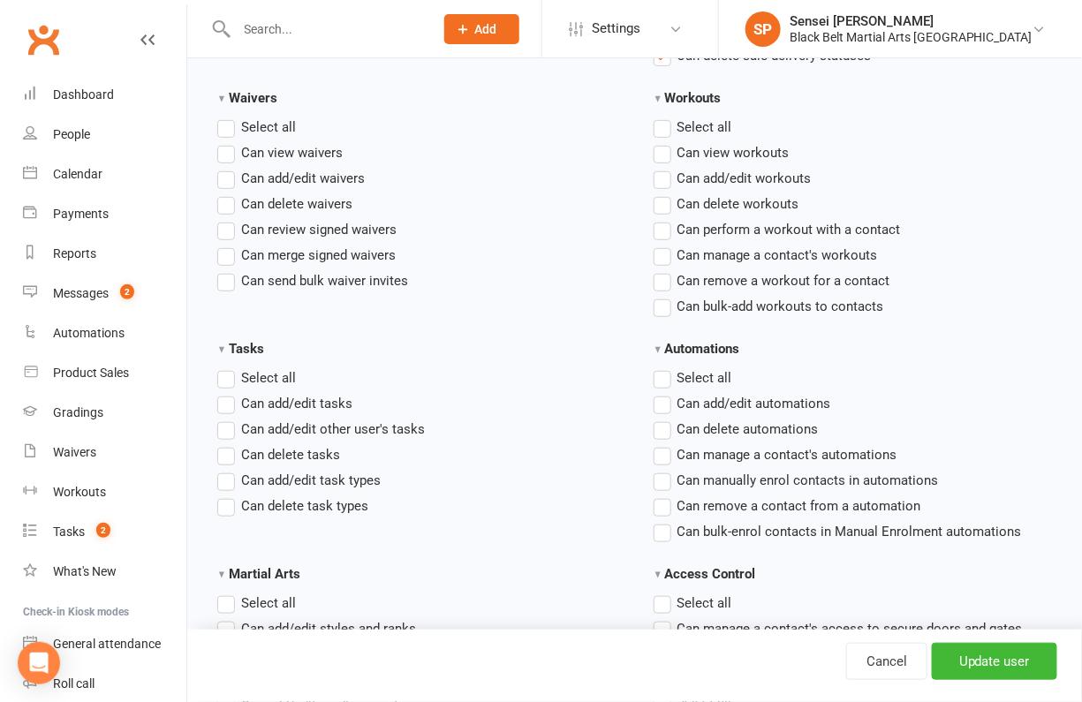
click at [296, 117] on label "Select all" at bounding box center [256, 127] width 79 height 21
click at [229, 117] on input "Waivers" at bounding box center [222, 117] width 11 height 0
click at [296, 367] on label "Select all" at bounding box center [256, 377] width 79 height 21
click at [229, 367] on input "Tasks" at bounding box center [222, 367] width 11 height 0
click at [654, 138] on label "Select all" at bounding box center [693, 127] width 79 height 21
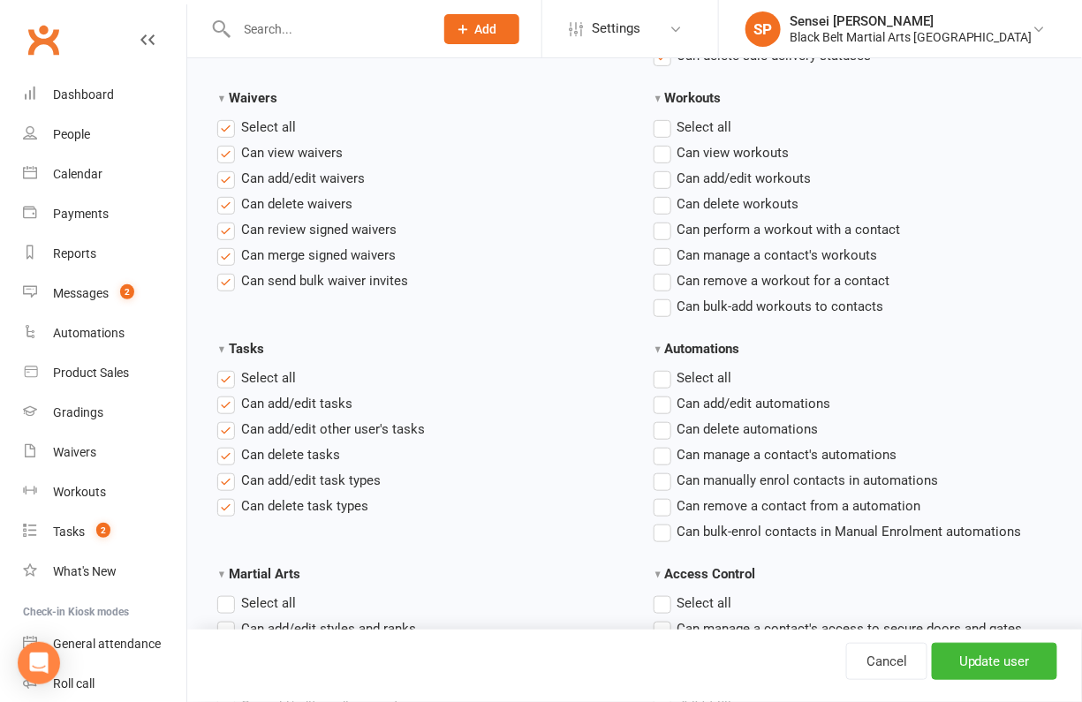
click at [654, 117] on input "Workouts" at bounding box center [659, 117] width 11 height 0
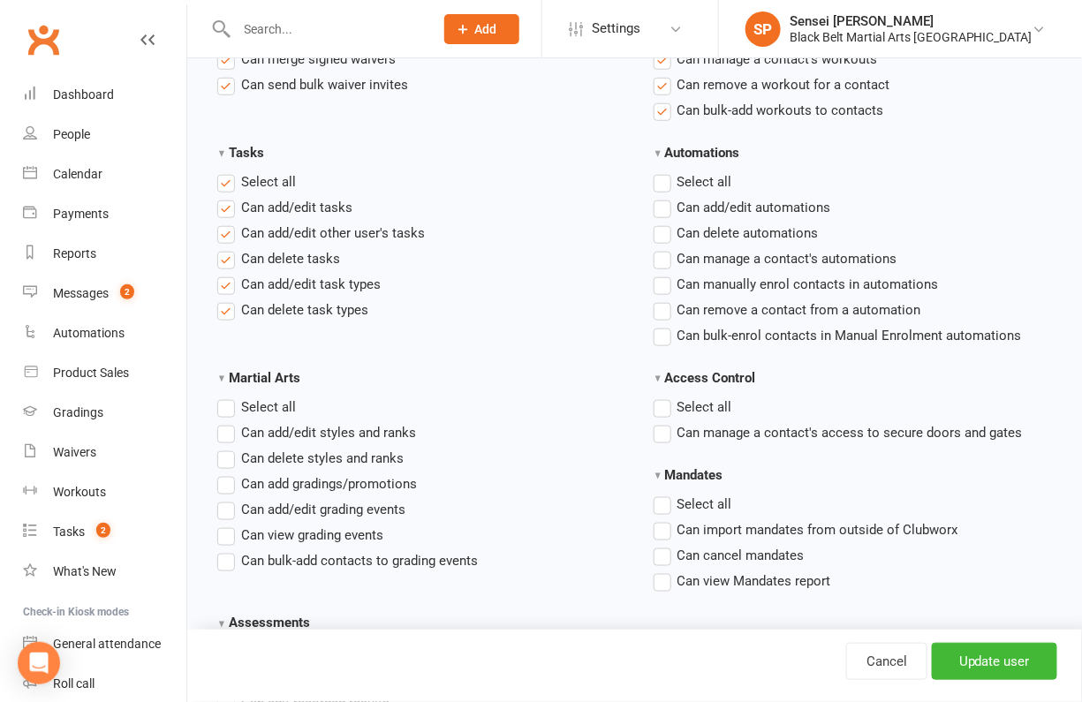
scroll to position [2344, 0]
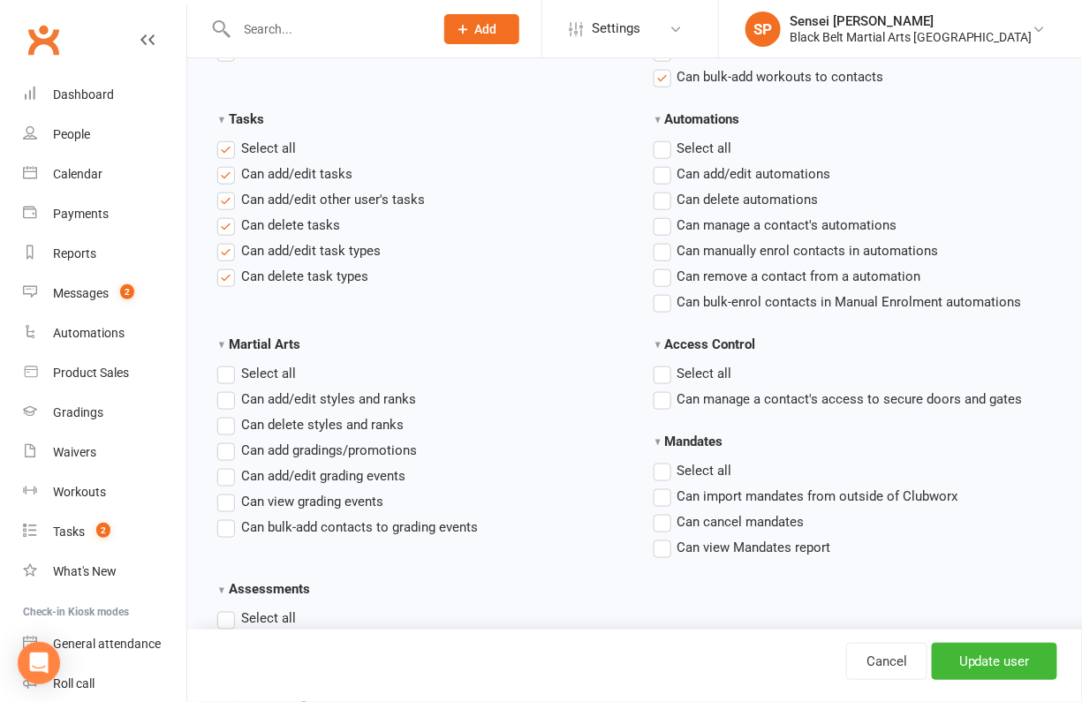
click at [658, 159] on label "Select all" at bounding box center [693, 148] width 79 height 21
click at [658, 138] on input "Automations" at bounding box center [659, 138] width 11 height 0
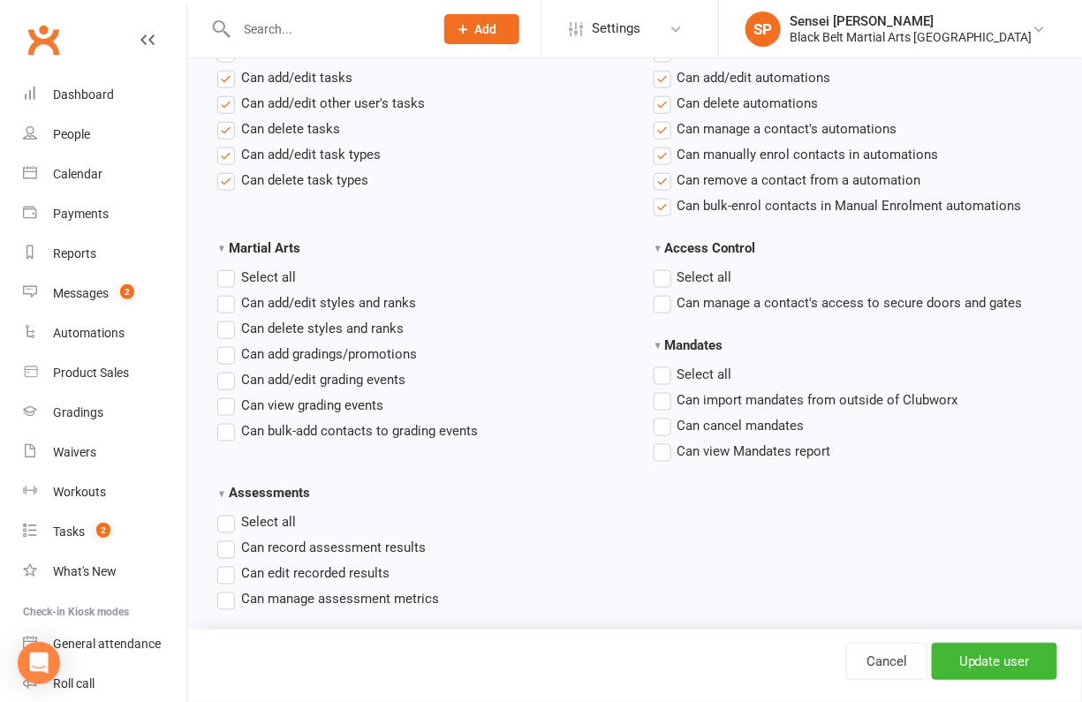
scroll to position [2634, 0]
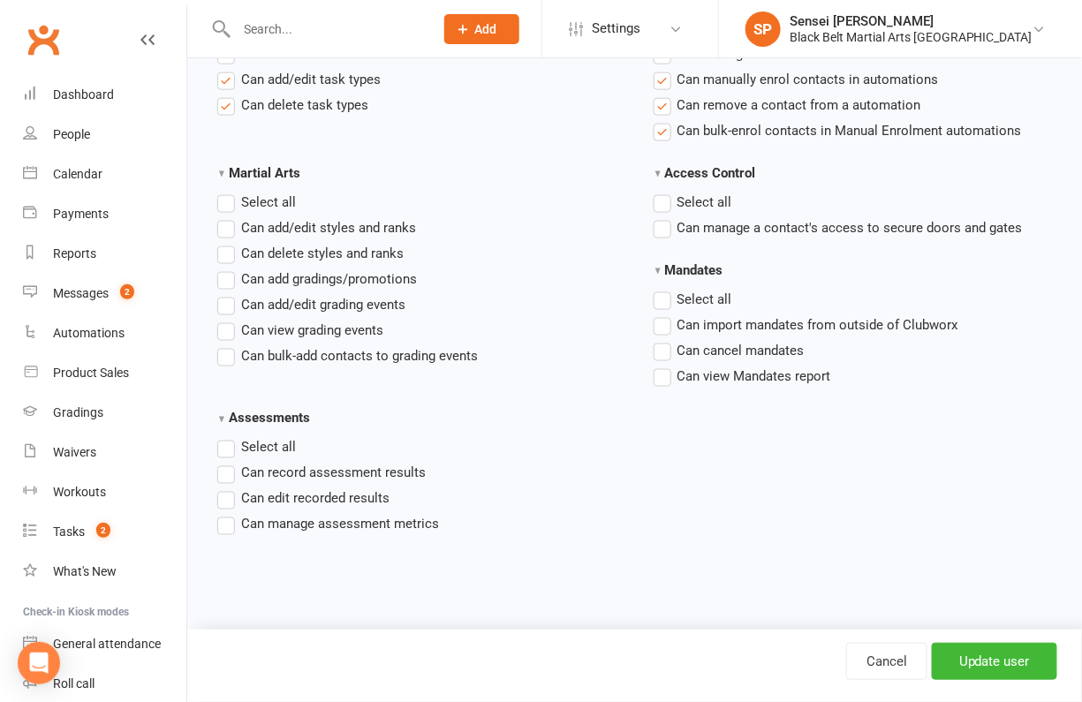
click at [662, 213] on label "Select all" at bounding box center [693, 202] width 79 height 21
click at [662, 192] on input "Access Control" at bounding box center [659, 192] width 11 height 0
click at [229, 213] on label "Select all" at bounding box center [256, 202] width 79 height 21
click at [229, 192] on input "Martial Arts" at bounding box center [222, 192] width 11 height 0
click at [225, 458] on label "Select all" at bounding box center [256, 447] width 79 height 21
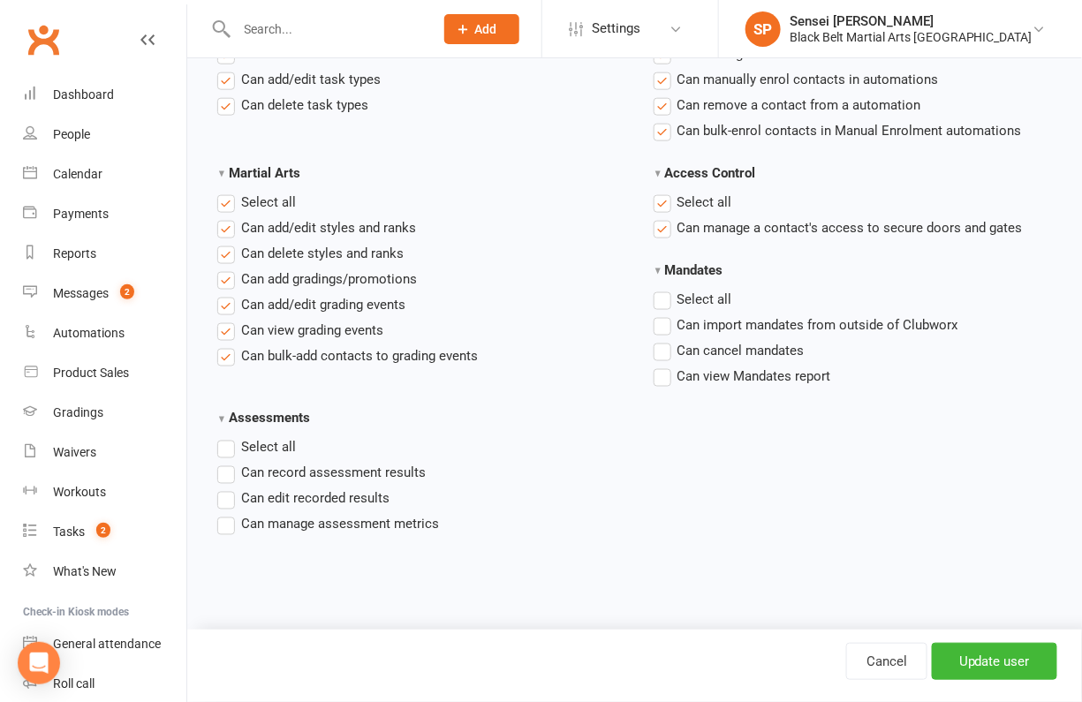
click at [225, 437] on input "Assessments" at bounding box center [222, 437] width 11 height 0
click at [660, 310] on label "Select all" at bounding box center [693, 299] width 79 height 21
click at [660, 289] on input "Mandates" at bounding box center [659, 289] width 11 height 0
click at [968, 661] on input "Update user" at bounding box center [994, 661] width 125 height 37
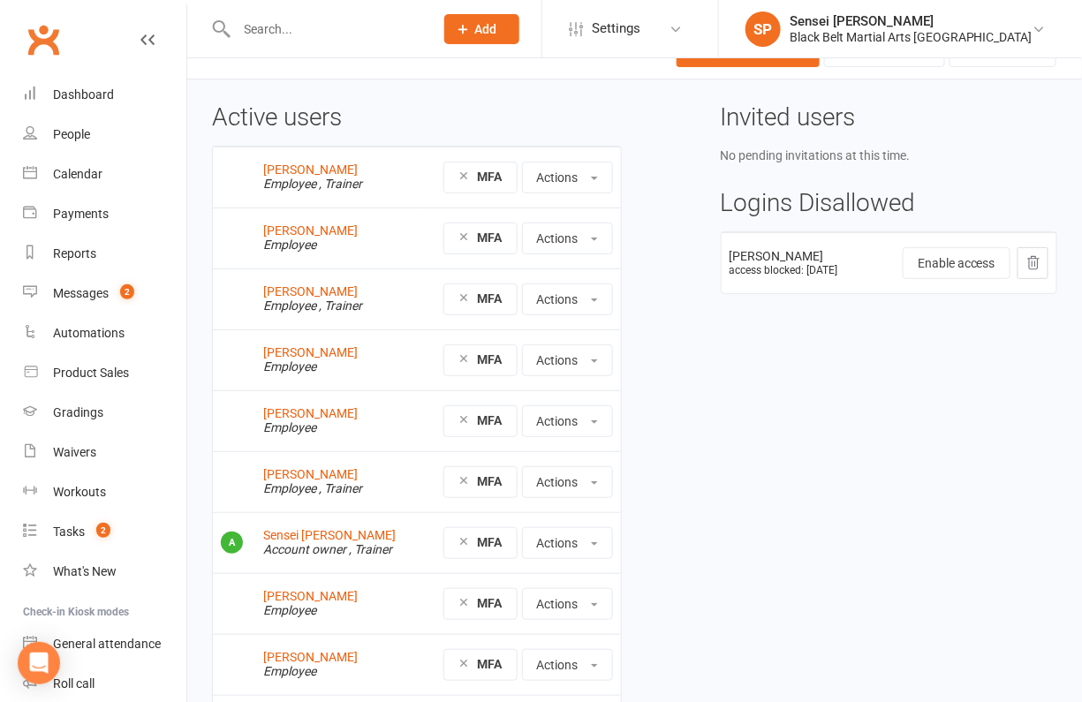
scroll to position [37, 0]
